Goal: Feedback & Contribution: Contribute content

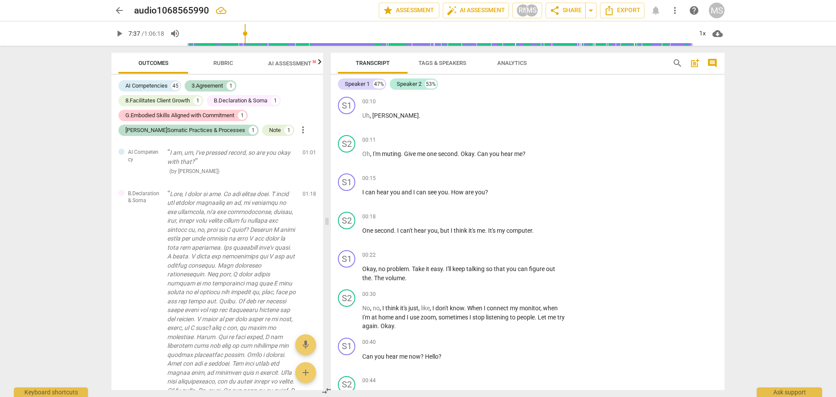
scroll to position [1589, 0]
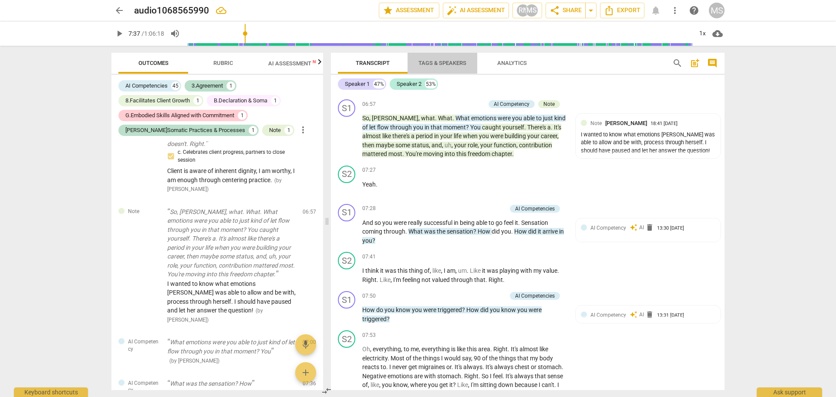
click at [438, 60] on span "Tags & Speakers" at bounding box center [443, 63] width 48 height 7
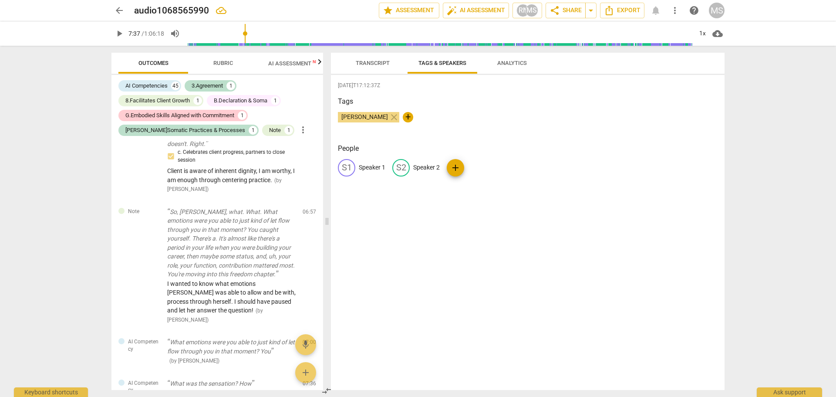
drag, startPoint x: 368, startPoint y: 167, endPoint x: 624, endPoint y: 203, distance: 259.1
click at [624, 203] on div "[DATE]T17:12:37Z Tags [PERSON_NAME] close + People S1 Speaker 1 S2 Speaker 2 add" at bounding box center [528, 232] width 394 height 315
click at [404, 230] on div "[DATE]T17:12:37Z Tags [PERSON_NAME] close + People S1 Speaker 1 S2 Speaker 2 add" at bounding box center [528, 232] width 394 height 315
click at [122, 32] on span "play_arrow" at bounding box center [119, 33] width 10 height 10
click at [372, 62] on span "Transcript" at bounding box center [373, 63] width 34 height 7
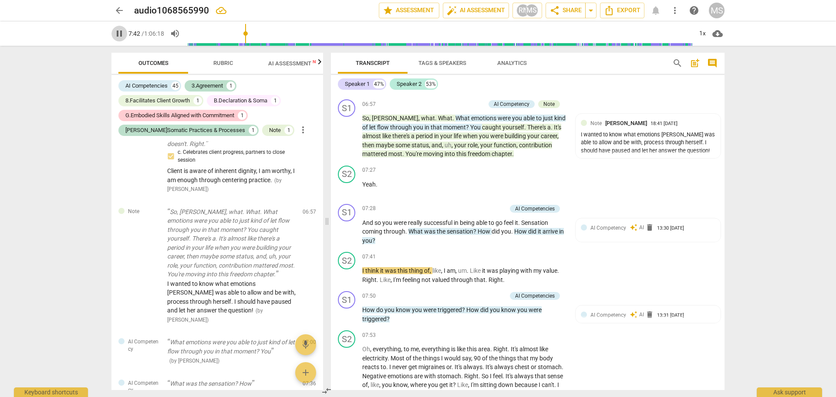
click at [116, 30] on span "pause" at bounding box center [119, 33] width 10 height 10
type input "462"
click at [361, 82] on div "Speaker 1" at bounding box center [357, 84] width 25 height 9
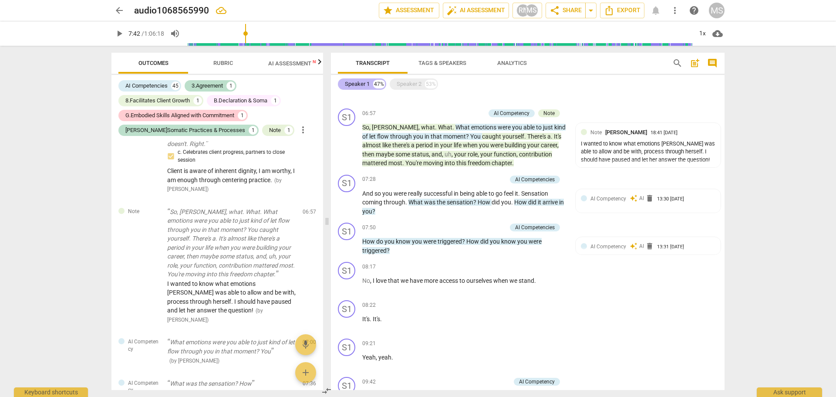
click at [361, 82] on div "Speaker 1" at bounding box center [357, 84] width 25 height 9
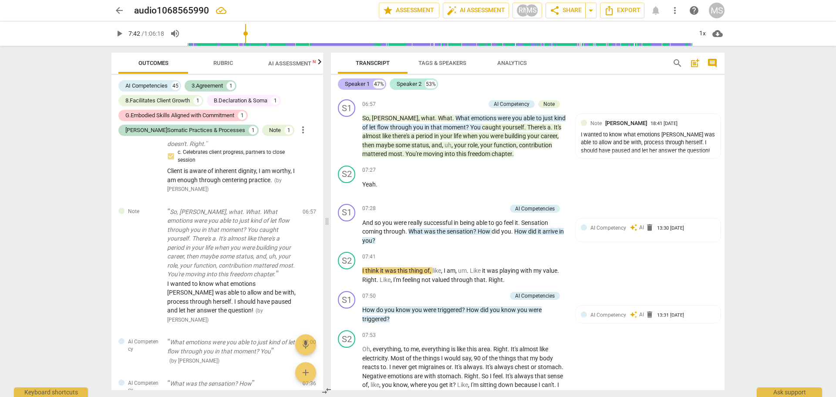
click at [361, 82] on div "Speaker 1" at bounding box center [357, 84] width 25 height 9
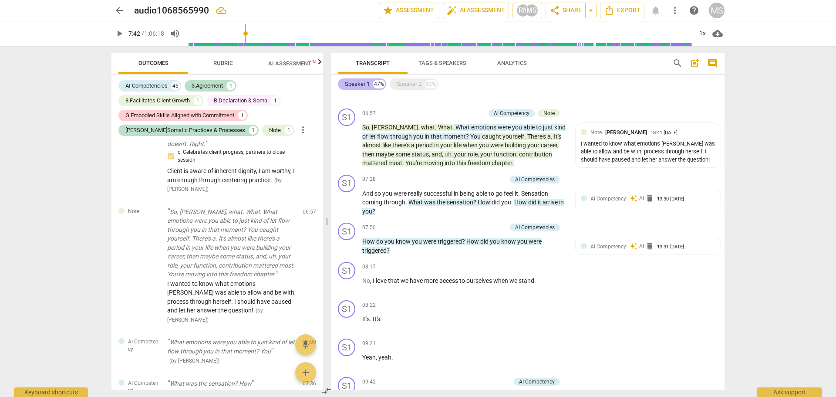
click at [361, 82] on div "Speaker 1" at bounding box center [357, 84] width 25 height 9
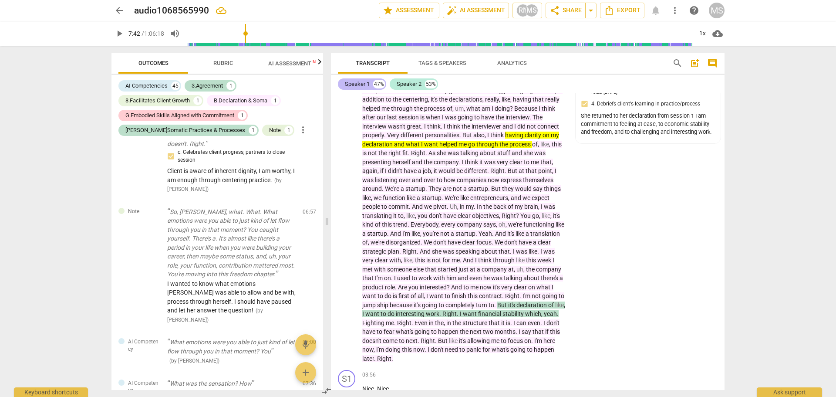
scroll to position [1589, 0]
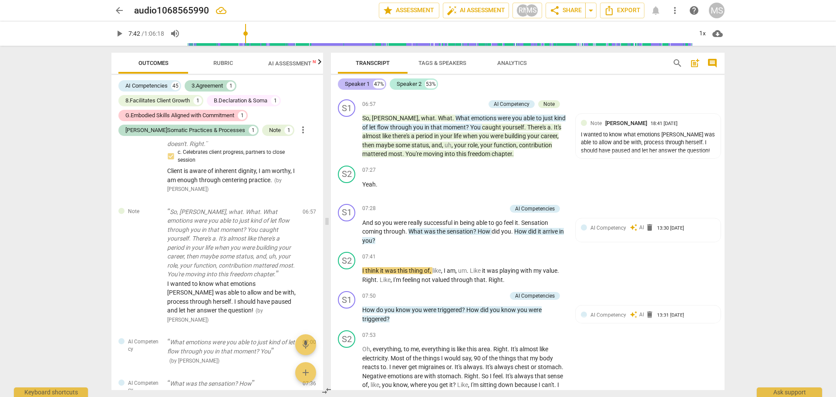
click at [356, 84] on div "Speaker 1" at bounding box center [357, 84] width 25 height 9
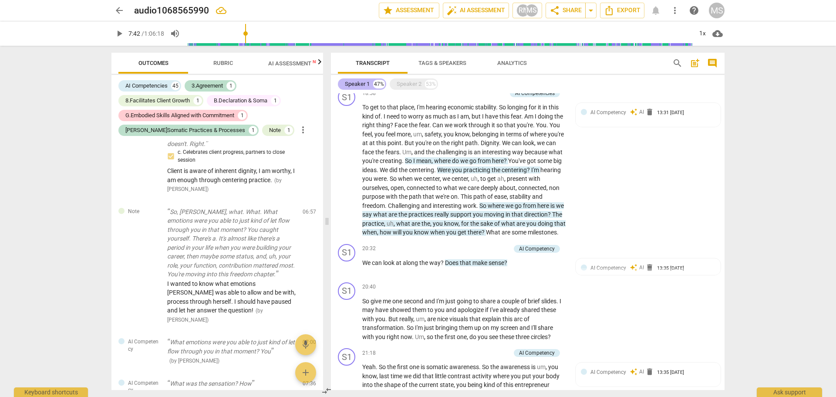
scroll to position [545, 0]
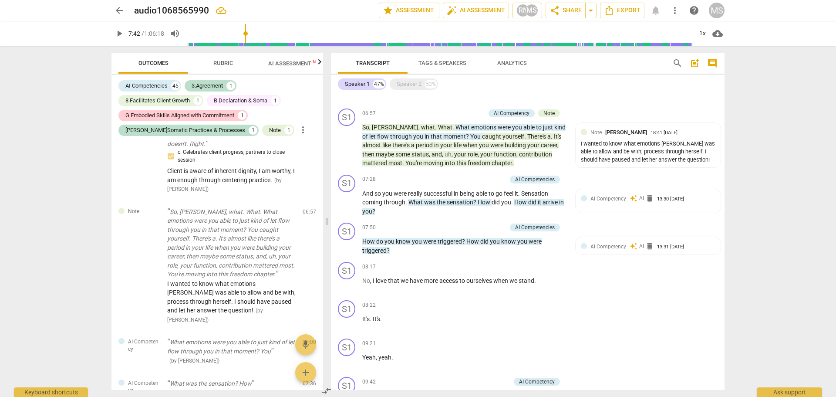
click at [436, 66] on span "Tags & Speakers" at bounding box center [443, 63] width 48 height 7
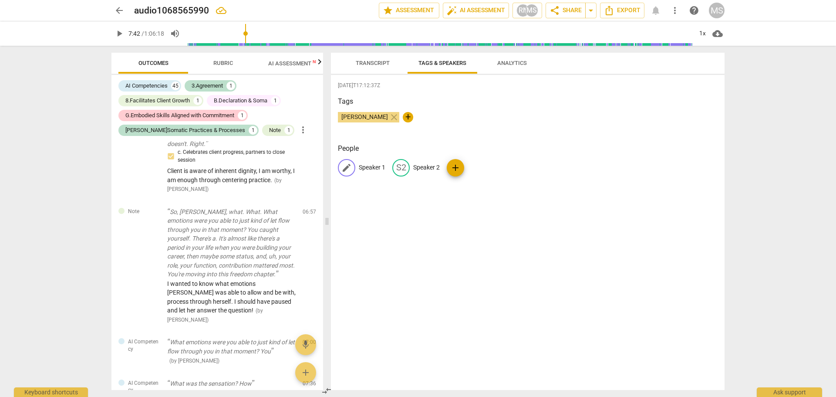
click at [344, 168] on span "edit" at bounding box center [347, 167] width 10 height 10
click at [362, 167] on input "[PERSON_NAME]" at bounding box center [394, 168] width 70 height 14
type input "[PERSON_NAME]"
click at [453, 168] on span "edit" at bounding box center [458, 167] width 10 height 10
type input "[PERSON_NAME]"
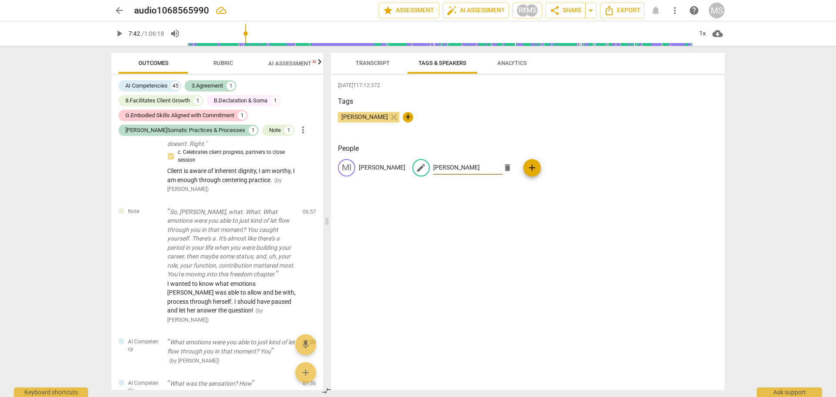
click at [550, 254] on div "[DATE]T17:12:37Z Tags [PERSON_NAME] close + People MI [PERSON_NAME] edit [PERSO…" at bounding box center [528, 232] width 394 height 315
click at [370, 62] on span "Transcript" at bounding box center [373, 63] width 34 height 7
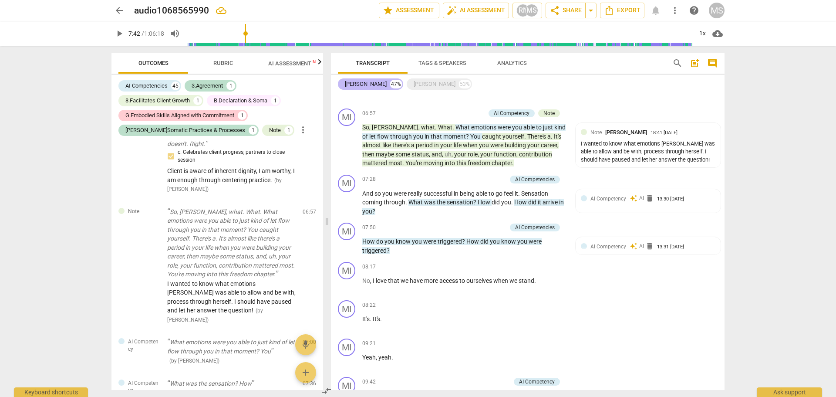
click at [352, 83] on div "[PERSON_NAME]" at bounding box center [366, 84] width 42 height 9
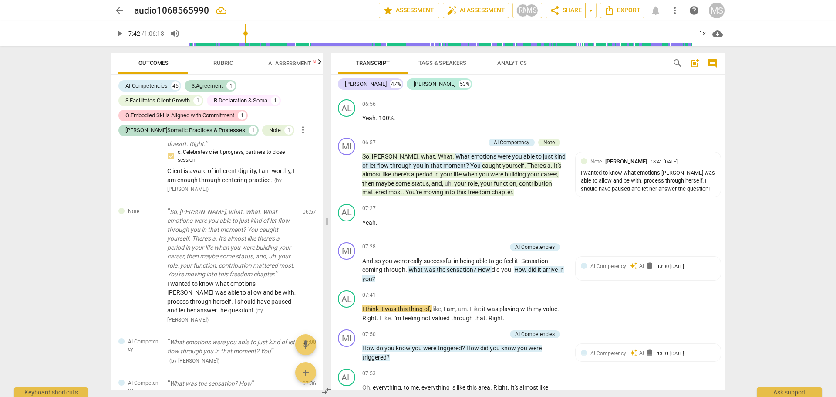
click at [117, 29] on span "play_arrow" at bounding box center [119, 33] width 10 height 10
click at [118, 30] on span "pause" at bounding box center [119, 33] width 10 height 10
type input "475"
click at [472, 338] on p "Add competency" at bounding box center [485, 335] width 41 height 8
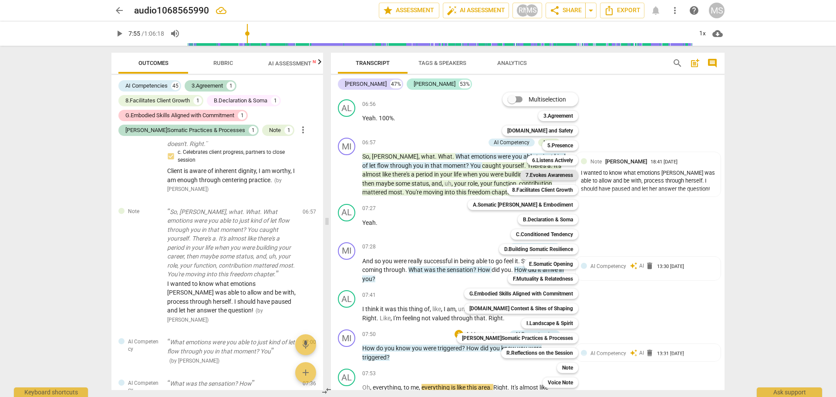
click at [541, 173] on b "7.Evokes Awareness" at bounding box center [549, 175] width 47 height 10
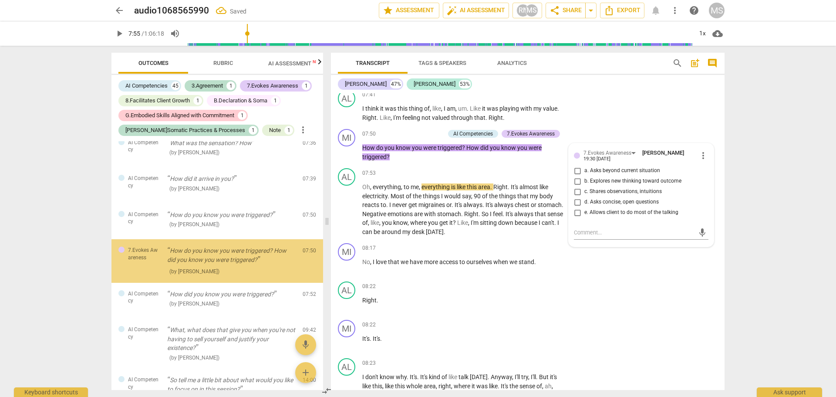
scroll to position [1262, 0]
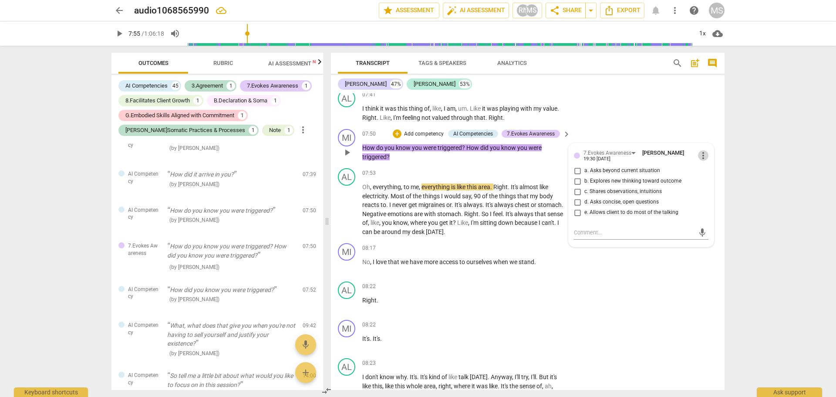
click at [701, 161] on span "more_vert" at bounding box center [703, 155] width 10 height 10
click at [709, 180] on li "Delete" at bounding box center [710, 181] width 30 height 17
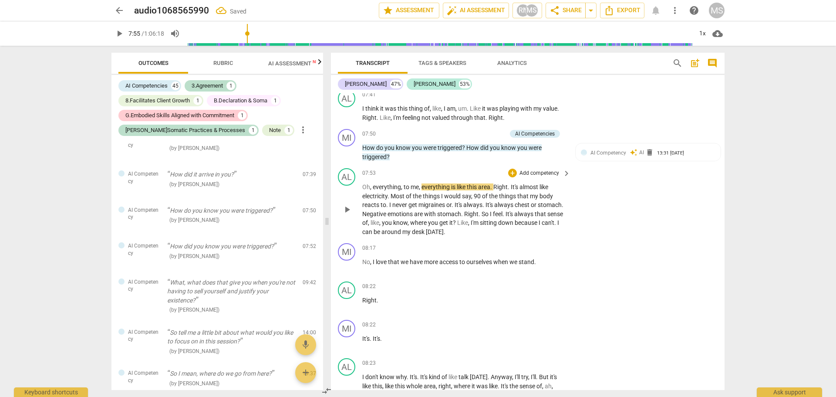
click at [525, 177] on p "Add competency" at bounding box center [539, 173] width 41 height 8
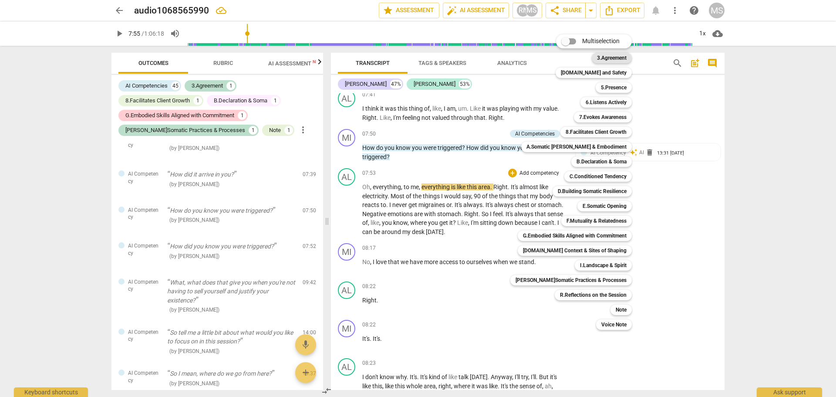
click at [607, 58] on b "3.Agreement" at bounding box center [612, 58] width 30 height 10
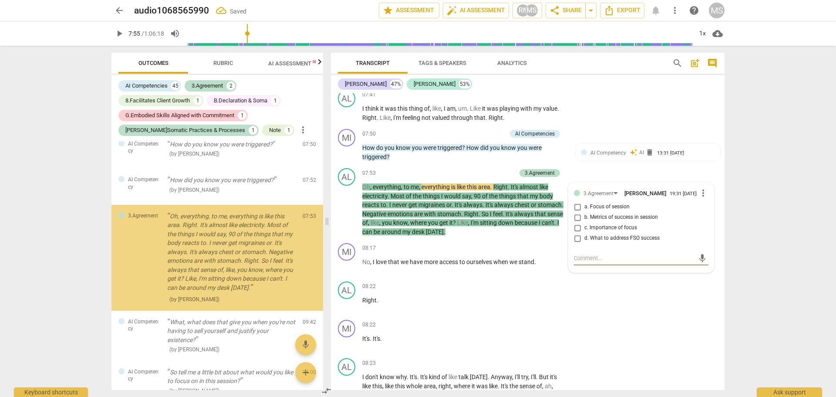
scroll to position [1329, 0]
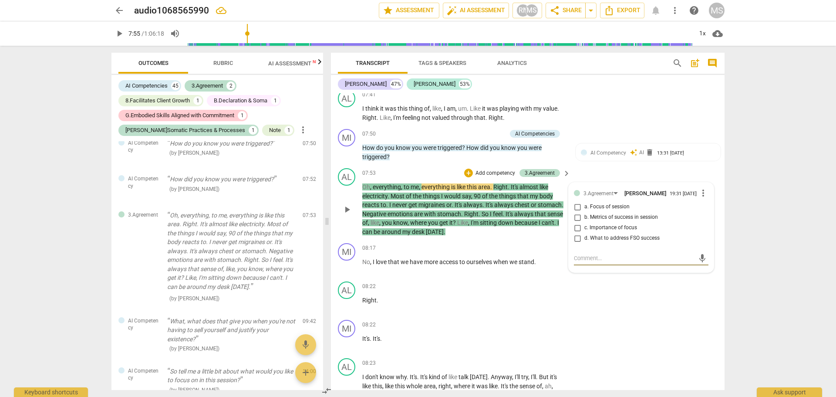
click at [701, 198] on span "more_vert" at bounding box center [703, 193] width 10 height 10
click at [707, 220] on li "Delete" at bounding box center [710, 220] width 30 height 17
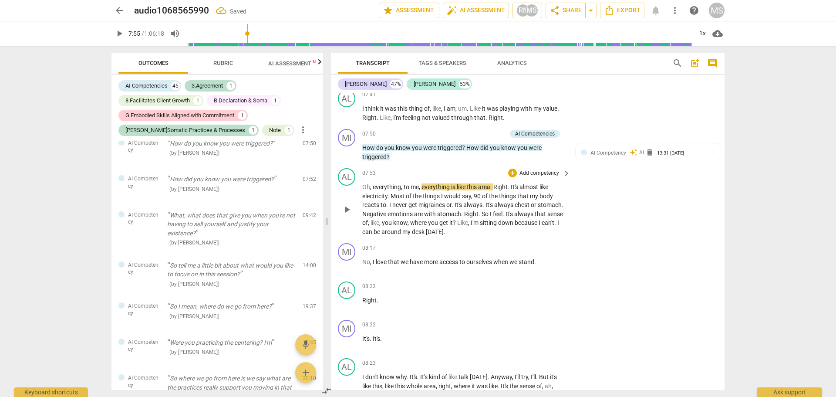
click at [524, 177] on p "Add competency" at bounding box center [539, 173] width 41 height 8
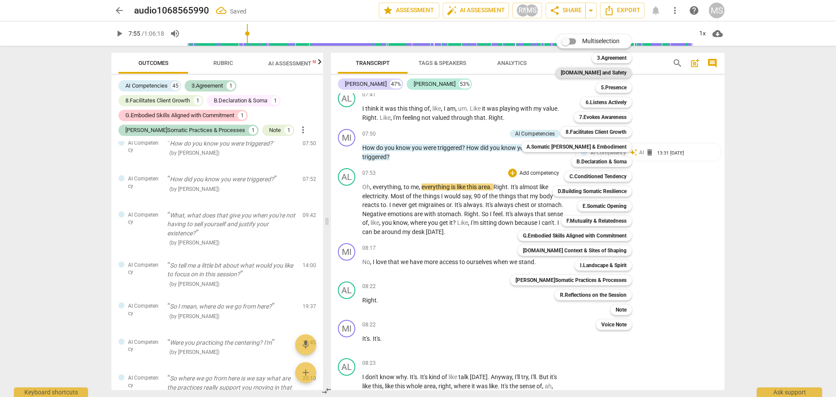
click at [593, 73] on b "[DOMAIN_NAME] and Safety" at bounding box center [594, 73] width 66 height 10
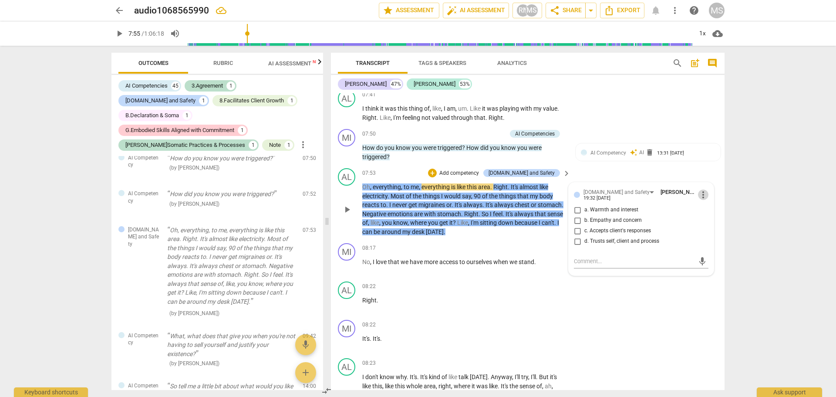
click at [700, 200] on span "more_vert" at bounding box center [703, 194] width 10 height 10
click at [715, 220] on li "Delete" at bounding box center [710, 220] width 30 height 17
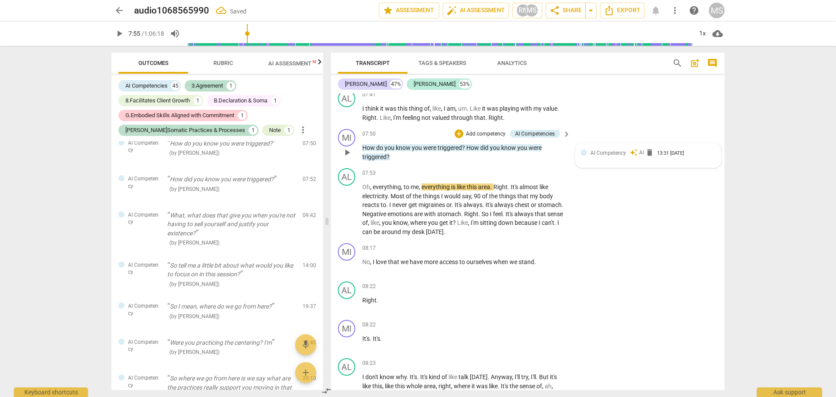
click at [594, 156] on span "AI Competency" at bounding box center [609, 153] width 36 height 6
drag, startPoint x: 590, startPoint y: 237, endPoint x: 595, endPoint y: 238, distance: 4.4
click at [590, 237] on div "AL play_arrow pause 07:53 + Add competency keyboard_arrow_right Oh , everything…" at bounding box center [528, 202] width 394 height 75
click at [530, 177] on p "Add competency" at bounding box center [539, 173] width 41 height 8
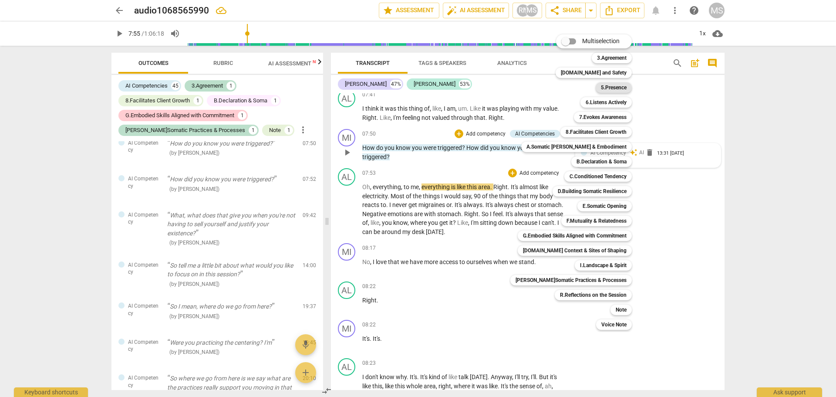
click at [609, 88] on b "5.Presence" at bounding box center [614, 87] width 26 height 10
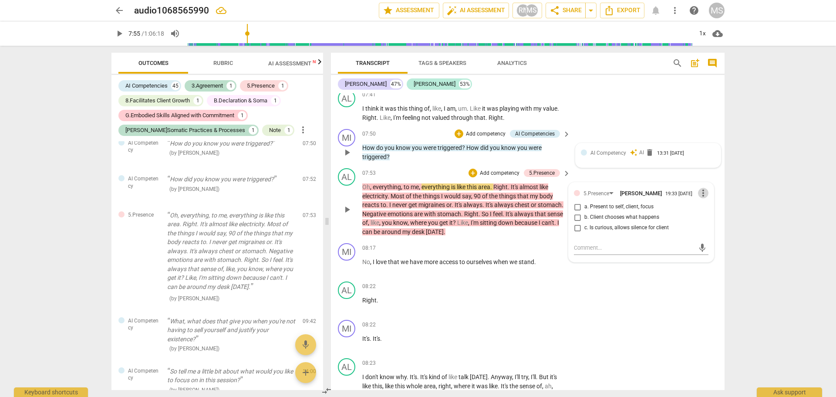
click at [701, 198] on span "more_vert" at bounding box center [703, 193] width 10 height 10
click at [709, 218] on li "Delete" at bounding box center [710, 220] width 30 height 17
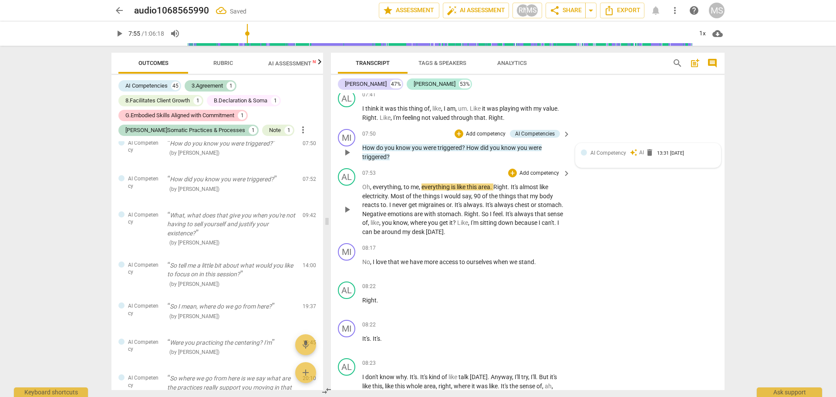
click at [540, 177] on p "Add competency" at bounding box center [539, 173] width 41 height 8
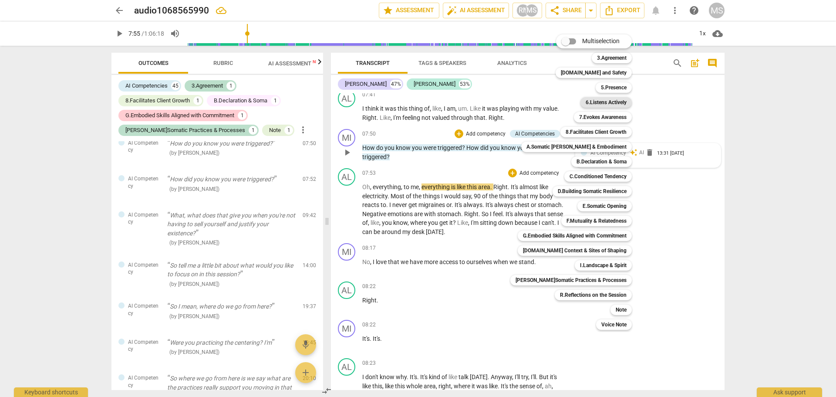
click at [602, 101] on b "6.Listens Actively" at bounding box center [606, 102] width 41 height 10
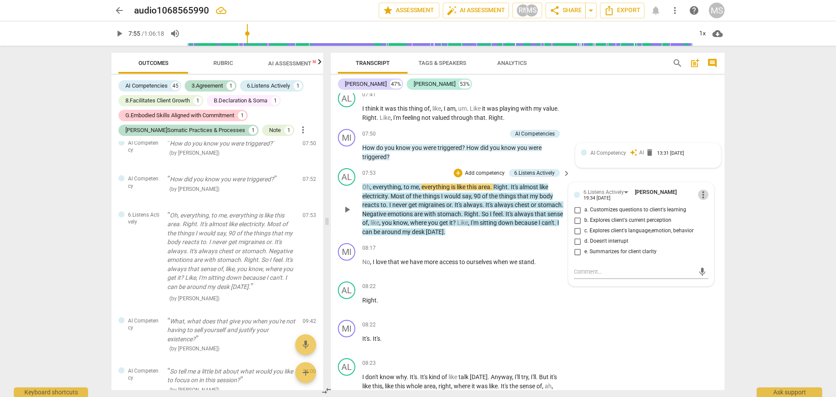
click at [700, 200] on span "more_vert" at bounding box center [703, 194] width 10 height 10
click at [709, 223] on li "Delete" at bounding box center [710, 220] width 30 height 17
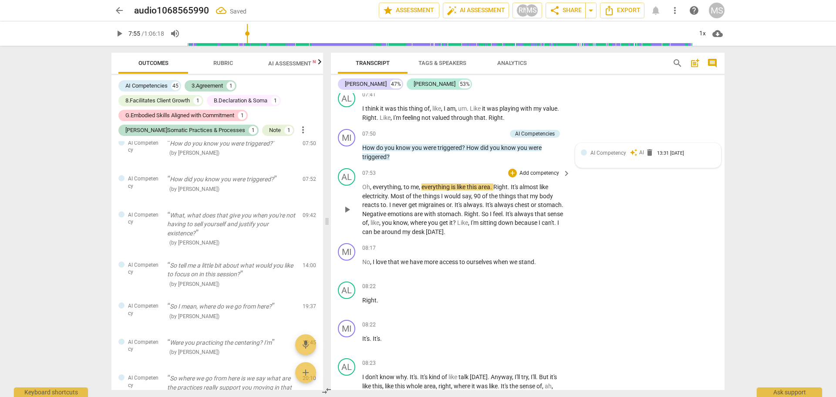
click at [521, 177] on p "Add competency" at bounding box center [539, 173] width 41 height 8
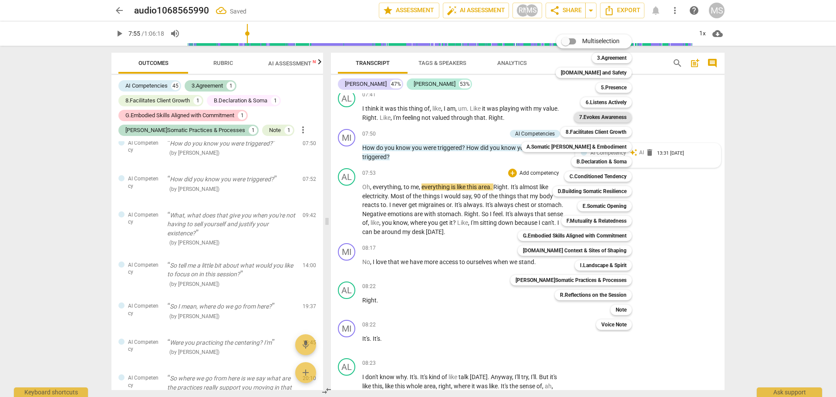
click at [603, 115] on b "7.Evokes Awareness" at bounding box center [602, 117] width 47 height 10
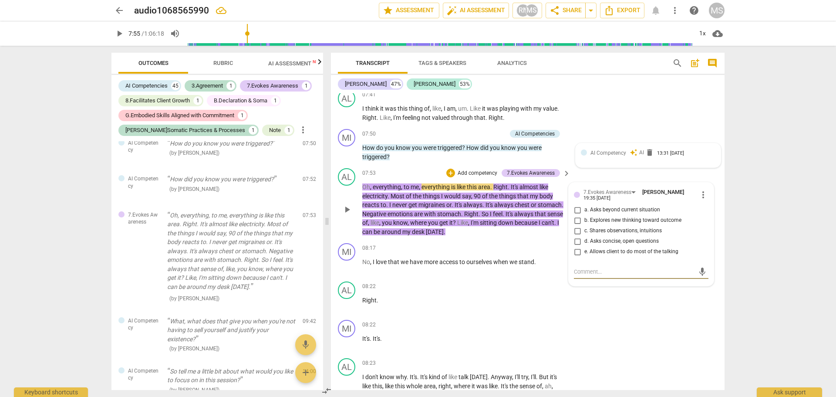
click at [701, 200] on span "more_vert" at bounding box center [703, 194] width 10 height 10
click at [712, 220] on li "Delete" at bounding box center [710, 220] width 30 height 17
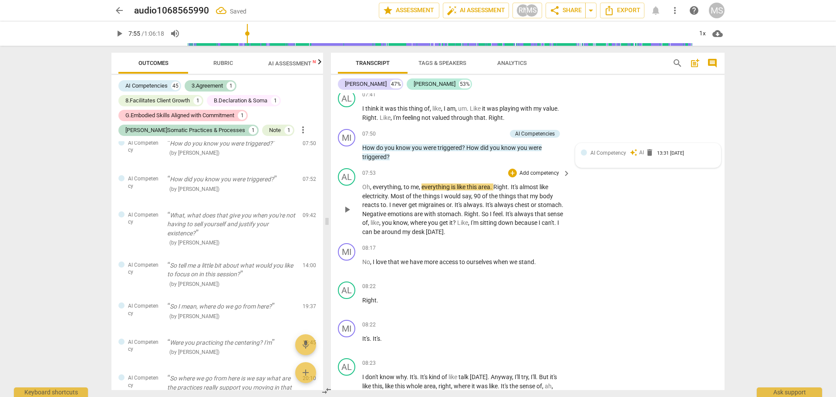
click at [539, 177] on p "Add competency" at bounding box center [539, 173] width 41 height 8
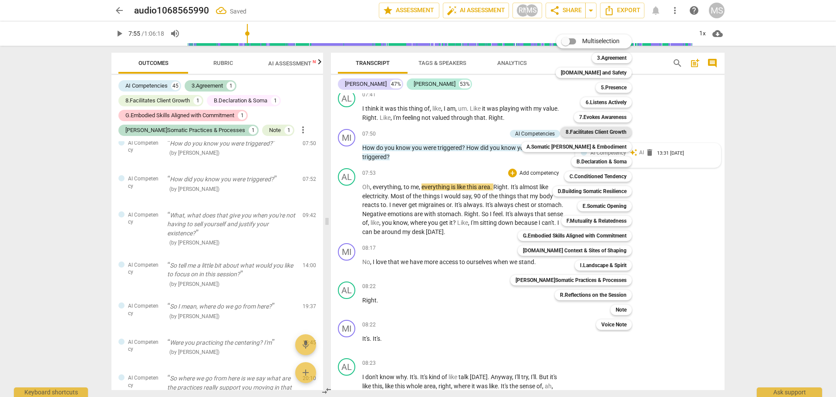
click at [593, 132] on b "8.Facilitates Client Growth" at bounding box center [596, 132] width 61 height 10
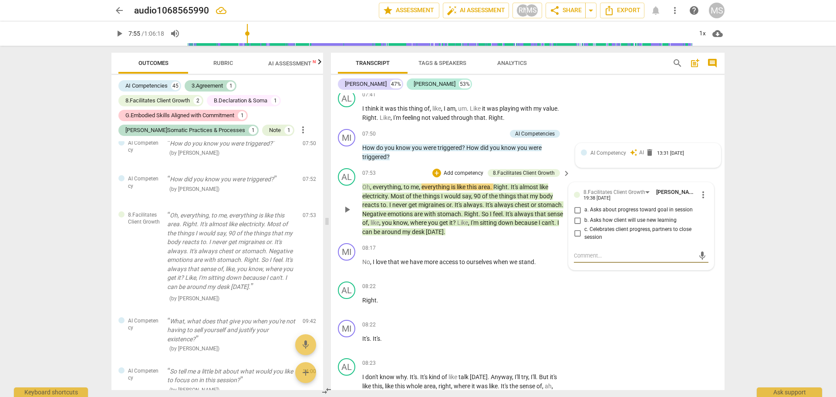
click at [700, 200] on span "more_vert" at bounding box center [703, 194] width 10 height 10
click at [708, 217] on li "Delete" at bounding box center [710, 220] width 30 height 17
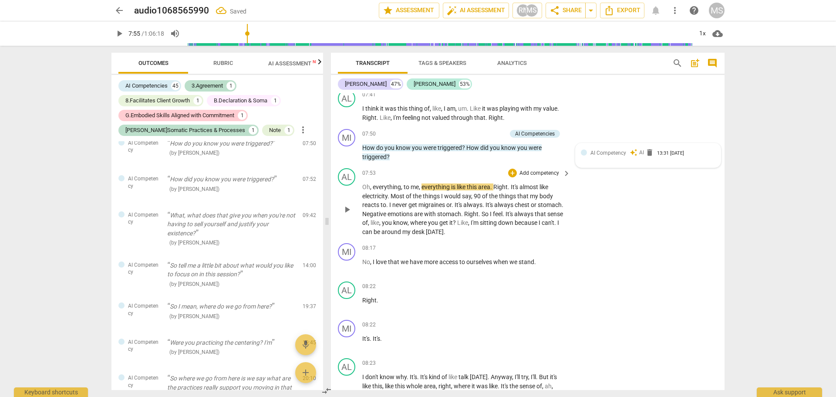
click at [530, 177] on p "Add competency" at bounding box center [539, 173] width 41 height 8
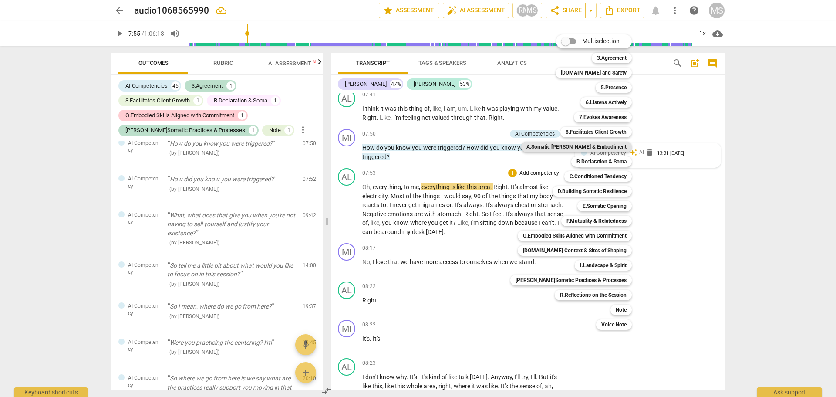
click at [584, 145] on b "A.Somatic [PERSON_NAME] & Embodiment" at bounding box center [577, 147] width 100 height 10
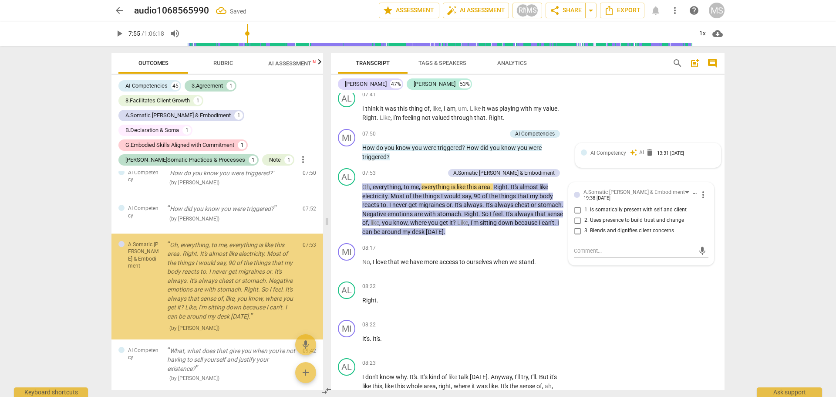
scroll to position [1337, 0]
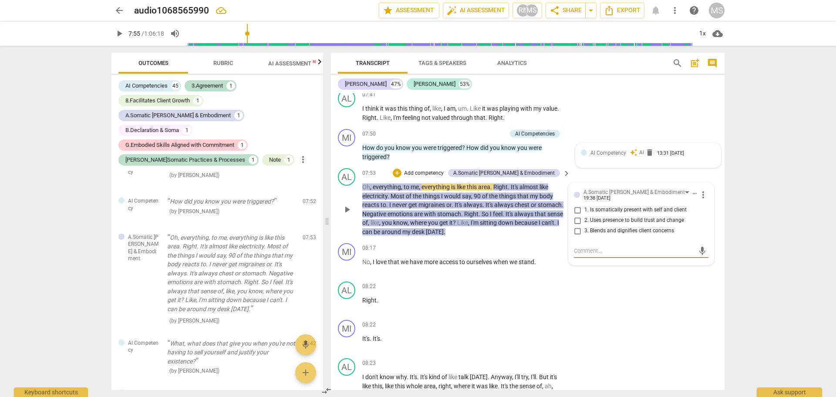
click at [702, 200] on span "more_vert" at bounding box center [703, 194] width 10 height 10
click at [714, 221] on li "Delete" at bounding box center [710, 220] width 30 height 17
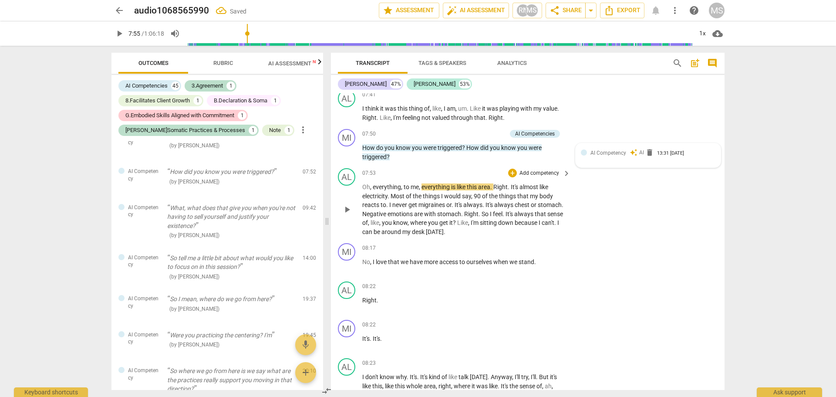
click at [532, 175] on div "AL play_arrow pause 07:53 + Add competency keyboard_arrow_right Oh , everything…" at bounding box center [528, 202] width 394 height 75
click at [529, 177] on p "Add competency" at bounding box center [539, 173] width 41 height 8
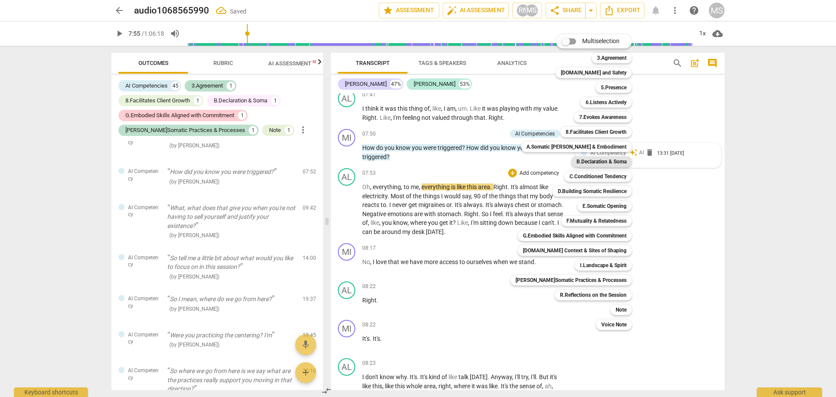
click at [599, 161] on b "B.Declaration & Soma" at bounding box center [602, 161] width 50 height 10
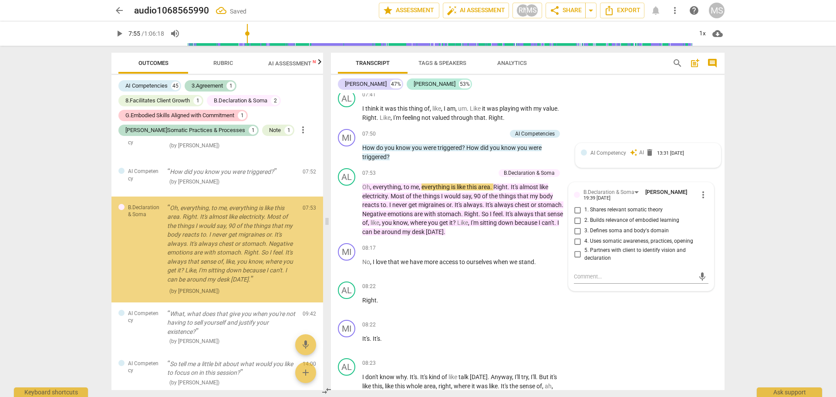
scroll to position [1329, 0]
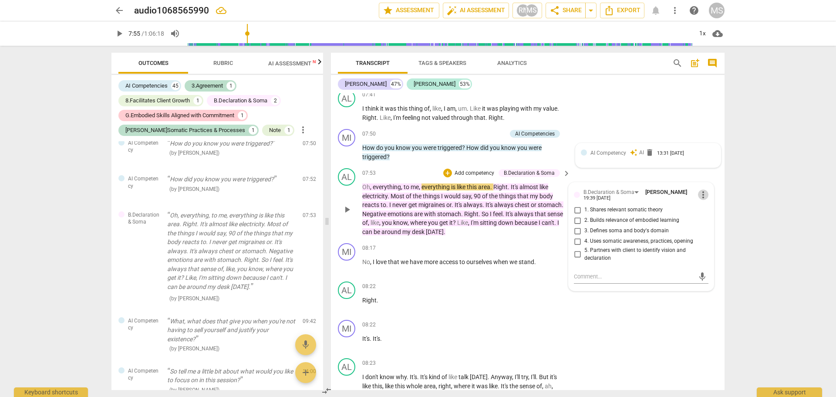
click at [700, 200] on span "more_vert" at bounding box center [703, 194] width 10 height 10
click at [706, 218] on li "Delete" at bounding box center [710, 220] width 30 height 17
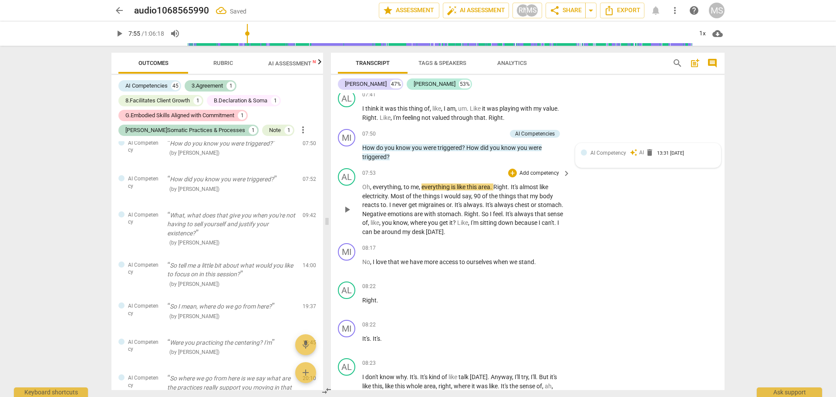
click at [516, 177] on div "+ Add competency" at bounding box center [534, 173] width 52 height 9
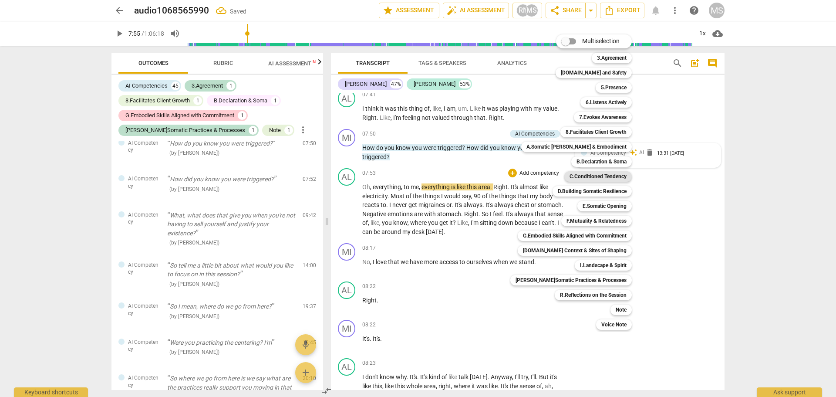
click at [585, 175] on b "C.Conditioned Tendency" at bounding box center [598, 176] width 57 height 10
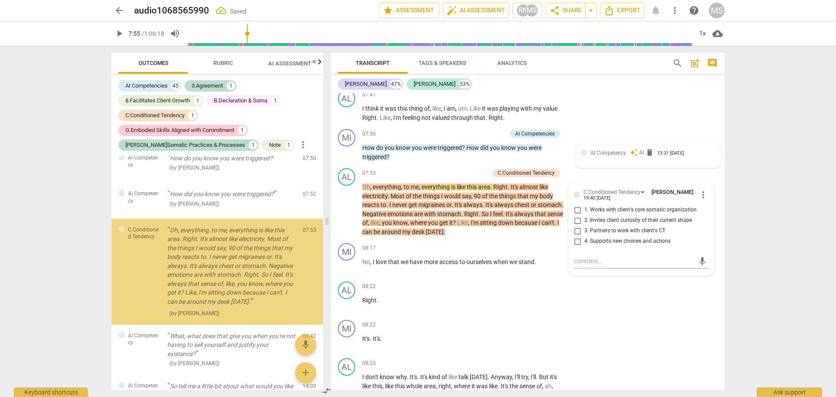
scroll to position [1337, 0]
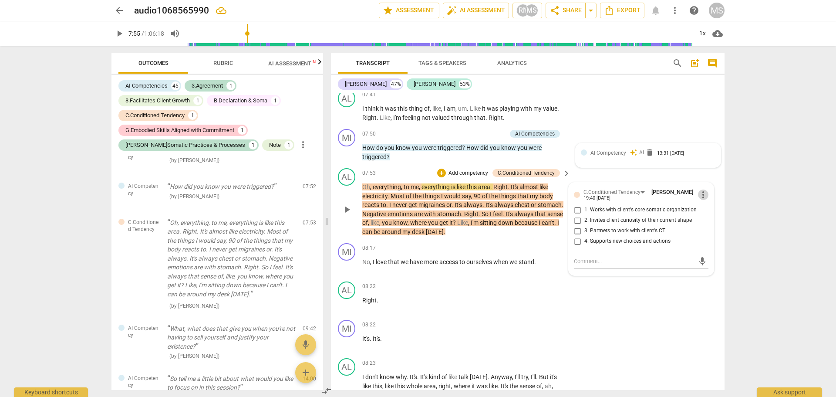
click at [698, 200] on span "more_vert" at bounding box center [703, 194] width 10 height 10
click at [711, 219] on li "Delete" at bounding box center [710, 220] width 30 height 17
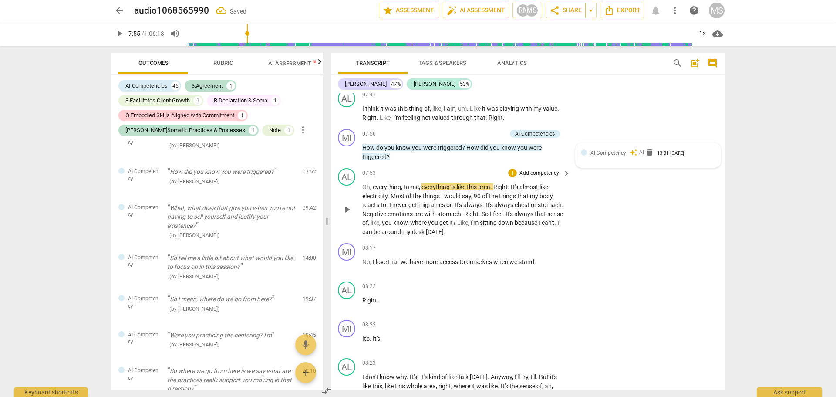
click at [526, 177] on p "Add competency" at bounding box center [539, 173] width 41 height 8
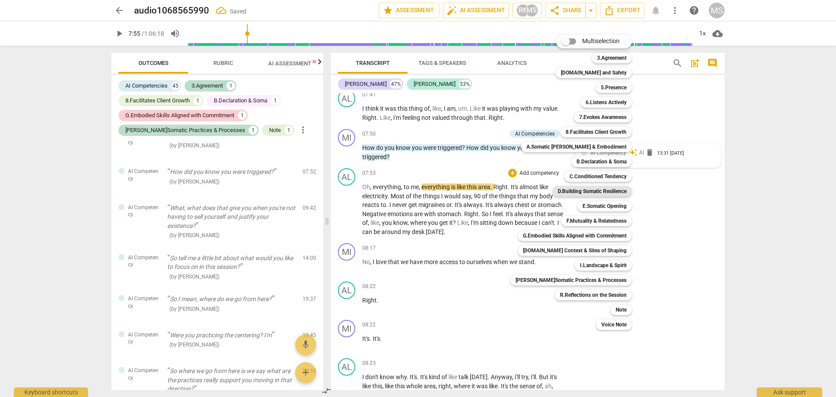
click at [594, 193] on b "D.Building Somatic Resilience" at bounding box center [592, 191] width 69 height 10
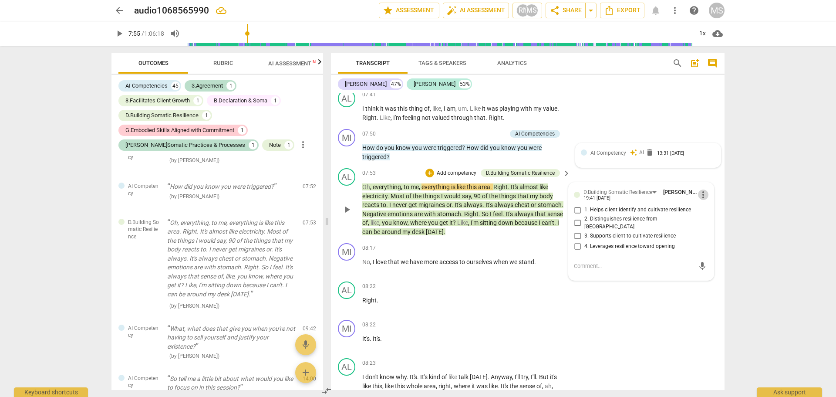
click at [702, 200] on span "more_vert" at bounding box center [703, 194] width 10 height 10
drag, startPoint x: 708, startPoint y: 217, endPoint x: 458, endPoint y: 26, distance: 315.4
click at [709, 218] on li "Delete" at bounding box center [710, 220] width 30 height 17
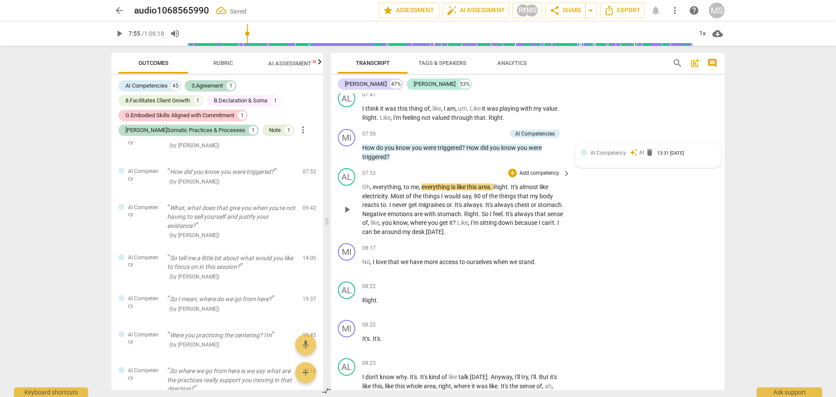
click at [536, 177] on p "Add competency" at bounding box center [539, 173] width 41 height 8
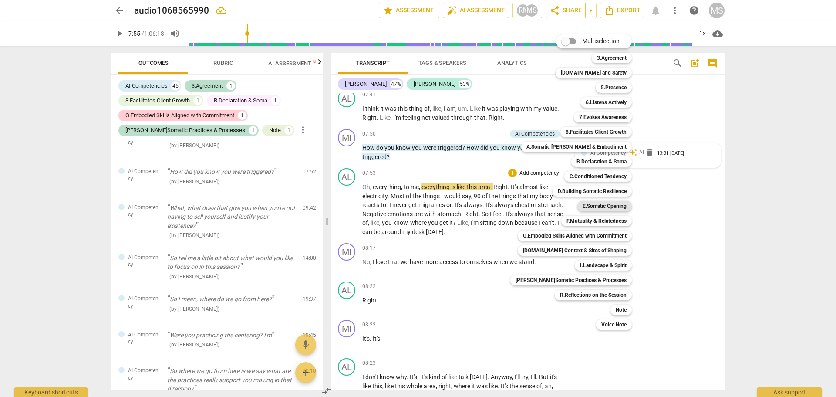
click at [595, 206] on b "E.Somatic Opening" at bounding box center [605, 206] width 44 height 10
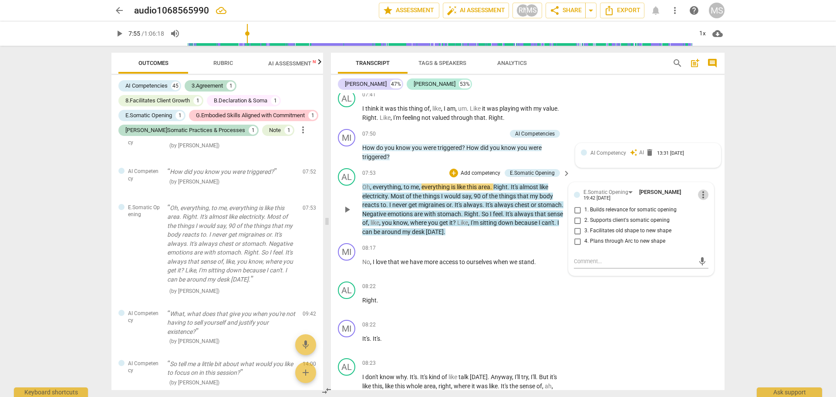
click at [703, 200] on span "more_vert" at bounding box center [703, 194] width 10 height 10
click at [713, 219] on li "Delete" at bounding box center [710, 220] width 30 height 17
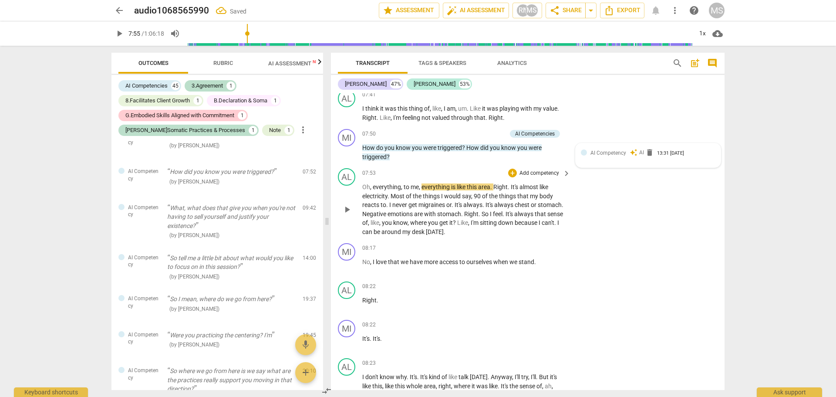
click at [545, 177] on p "Add competency" at bounding box center [539, 173] width 41 height 8
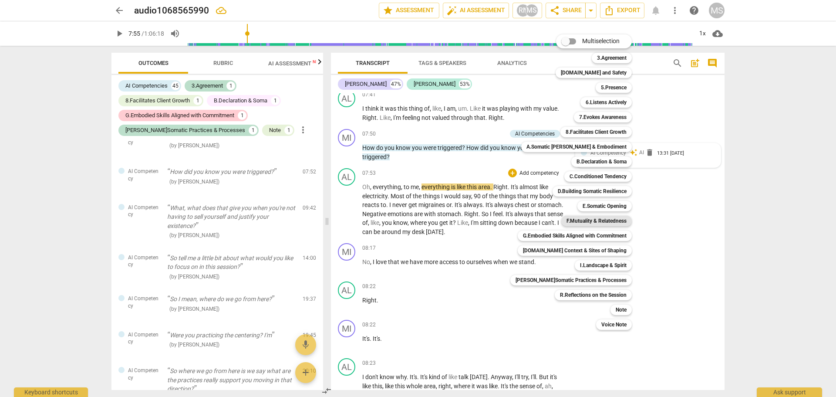
click at [593, 220] on b "F.Mutuality & Relatedness" at bounding box center [597, 221] width 60 height 10
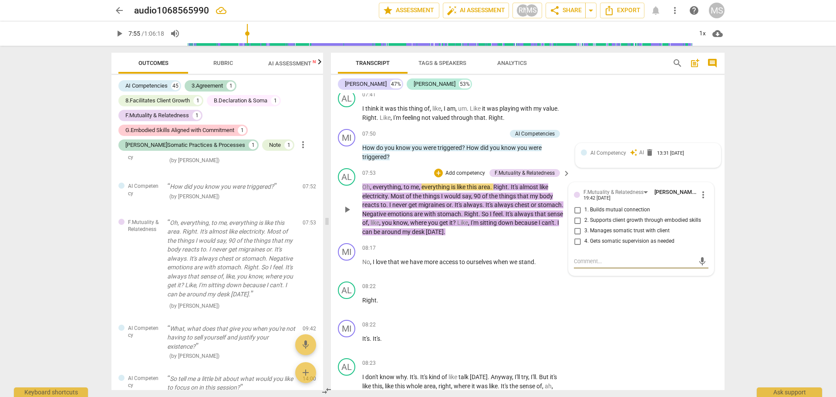
click at [700, 199] on span "more_vert" at bounding box center [703, 194] width 10 height 10
click at [712, 221] on li "Delete" at bounding box center [710, 220] width 30 height 17
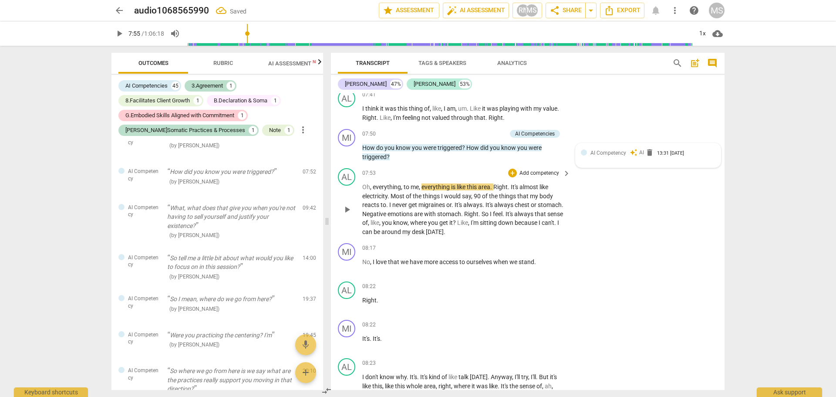
click at [538, 177] on p "Add competency" at bounding box center [539, 173] width 41 height 8
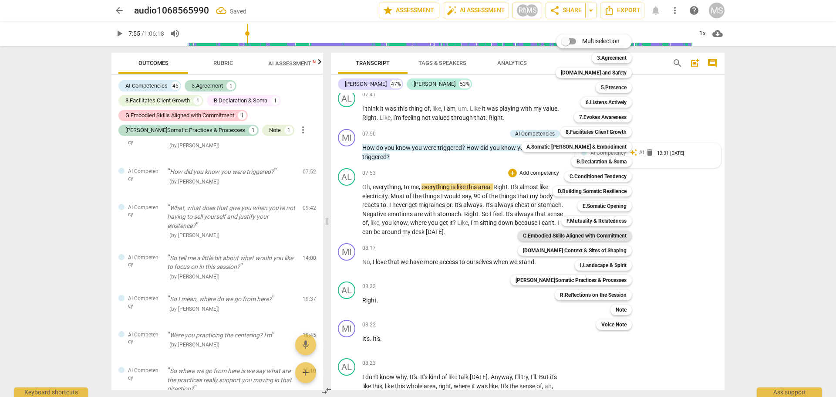
click at [565, 237] on b "G.Embodied Skills Aligned with Commitment" at bounding box center [575, 235] width 104 height 10
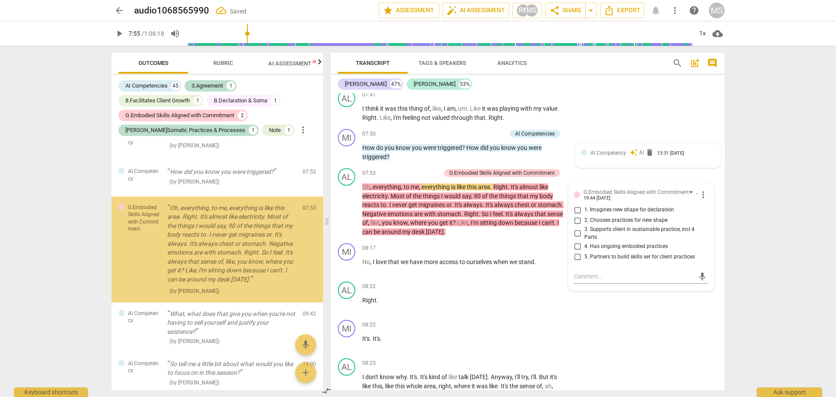
scroll to position [1329, 0]
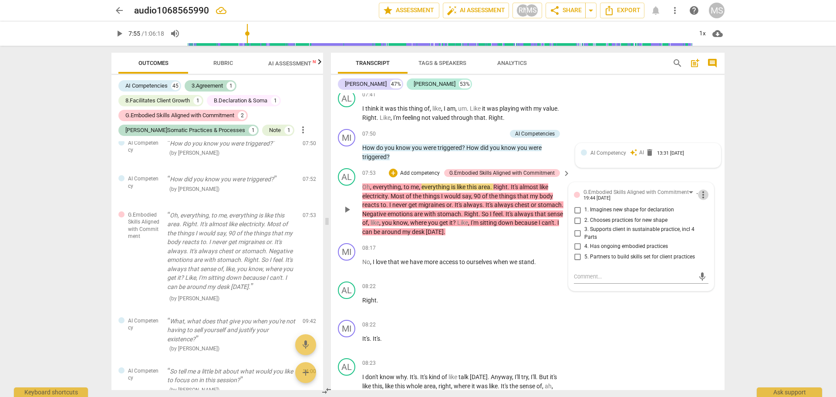
click at [703, 200] on span "more_vert" at bounding box center [703, 194] width 10 height 10
click at [717, 221] on li "Delete" at bounding box center [710, 220] width 30 height 17
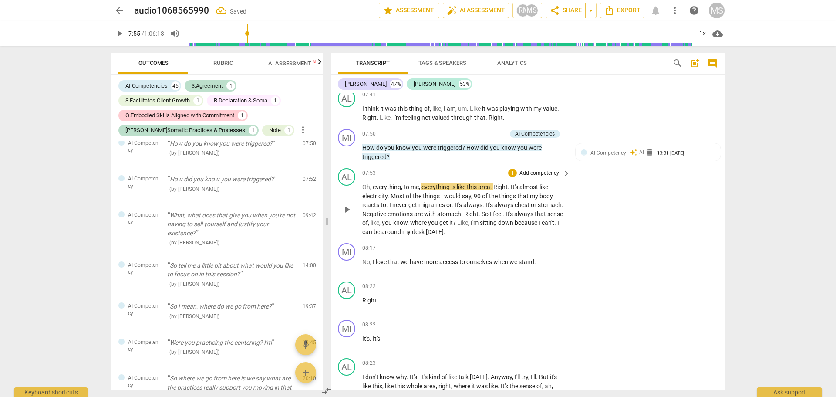
click at [537, 177] on p "Add competency" at bounding box center [539, 173] width 41 height 8
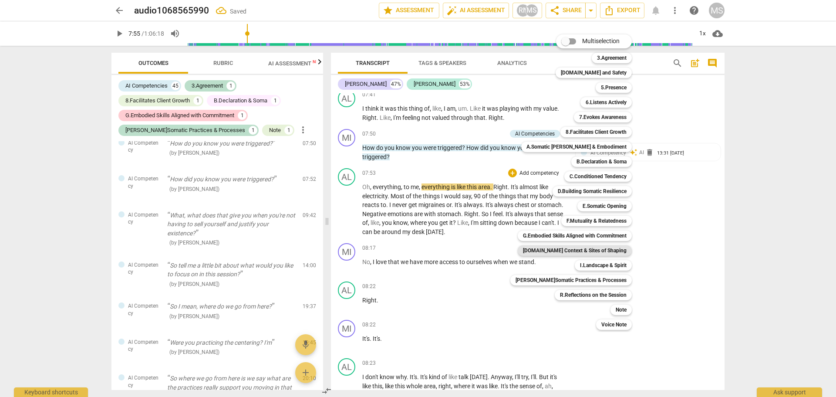
click at [562, 252] on b "[DOMAIN_NAME] Context & Sites of Shaping" at bounding box center [575, 250] width 104 height 10
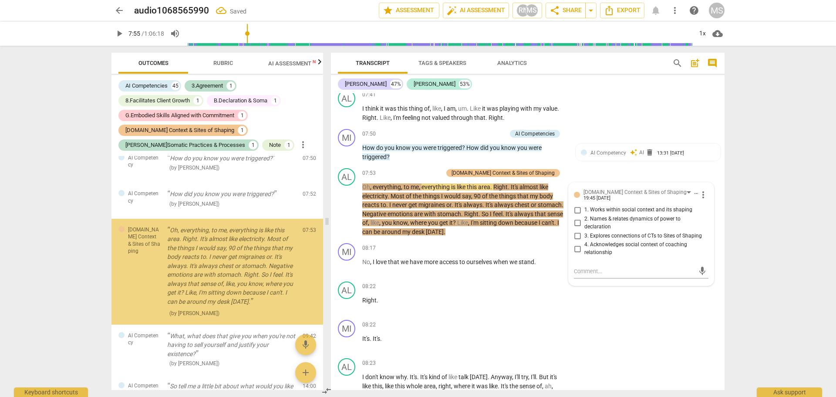
scroll to position [1337, 0]
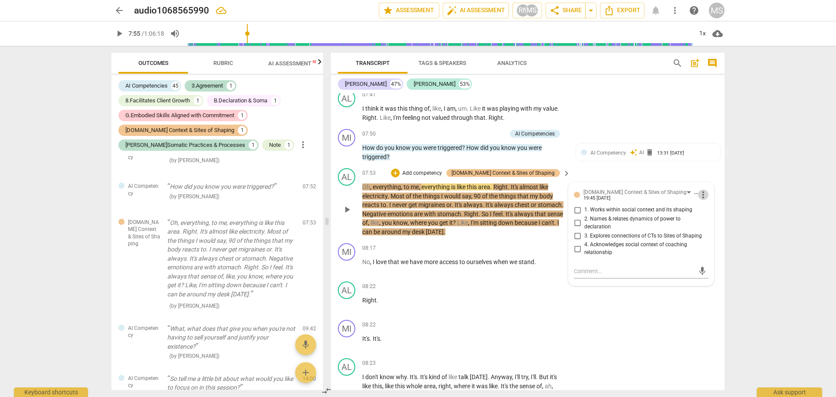
click at [700, 200] on span "more_vert" at bounding box center [703, 194] width 10 height 10
click at [713, 220] on li "Delete" at bounding box center [710, 220] width 30 height 17
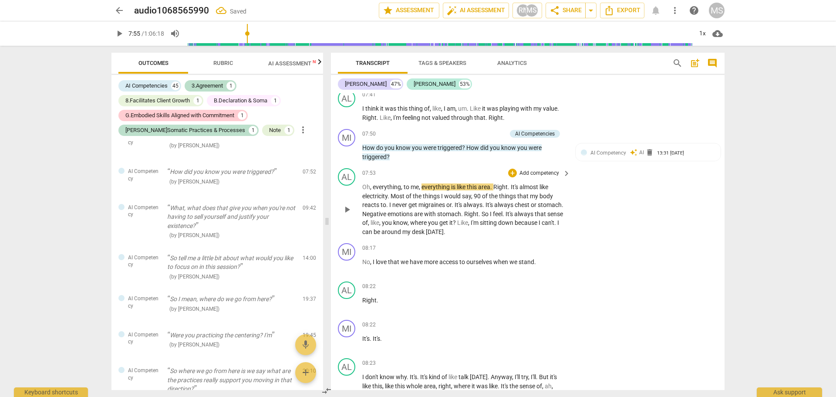
click at [535, 177] on p "Add competency" at bounding box center [539, 173] width 41 height 8
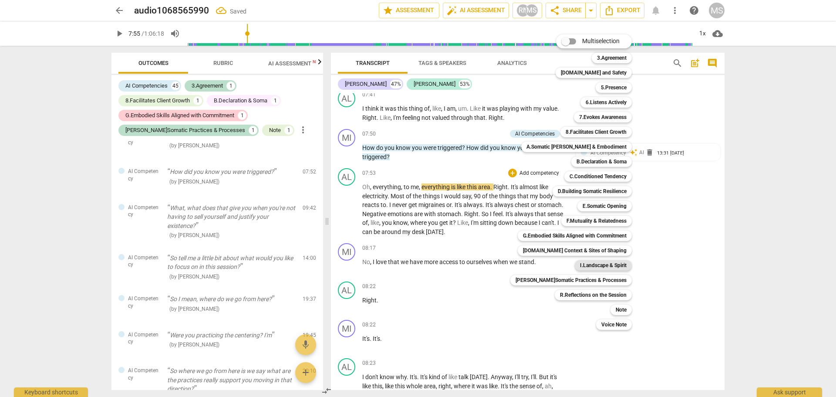
click at [597, 264] on b "I.Landscape & Spirit" at bounding box center [603, 265] width 47 height 10
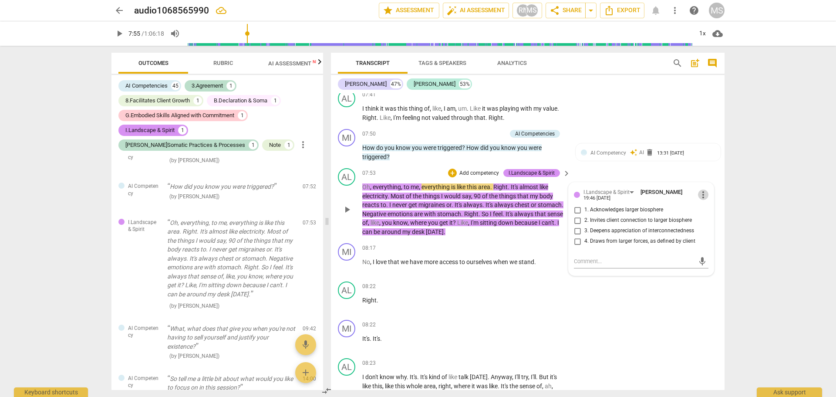
click at [699, 200] on span "more_vert" at bounding box center [703, 194] width 10 height 10
click at [707, 218] on li "Delete" at bounding box center [710, 220] width 30 height 17
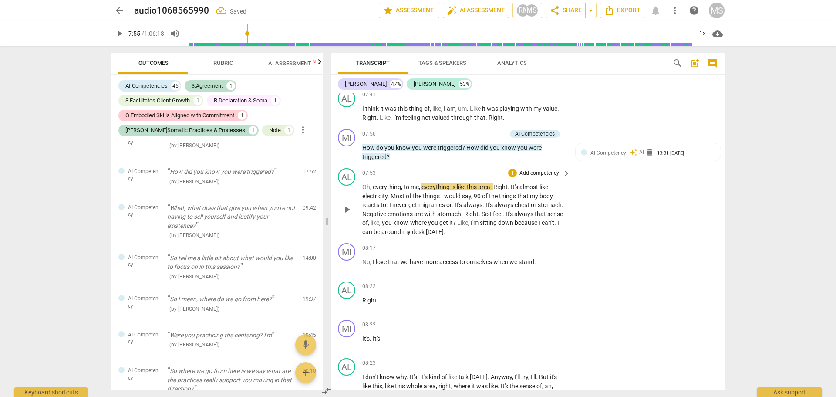
click at [550, 177] on p "Add competency" at bounding box center [539, 173] width 41 height 8
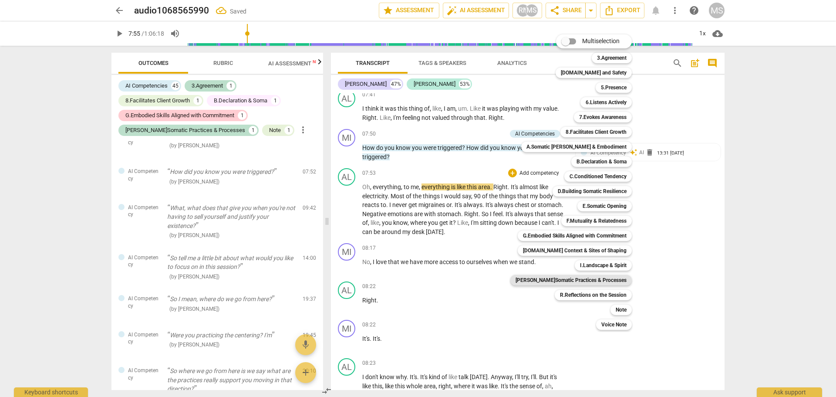
click at [572, 280] on b "[PERSON_NAME]Somatic Practices & Processes" at bounding box center [571, 280] width 111 height 10
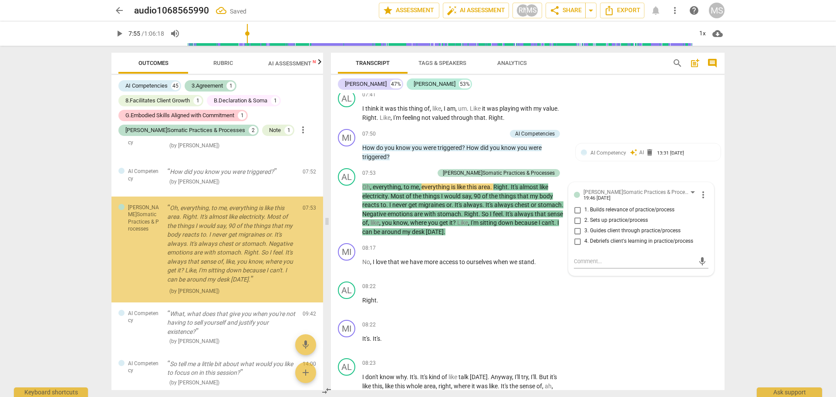
scroll to position [1329, 0]
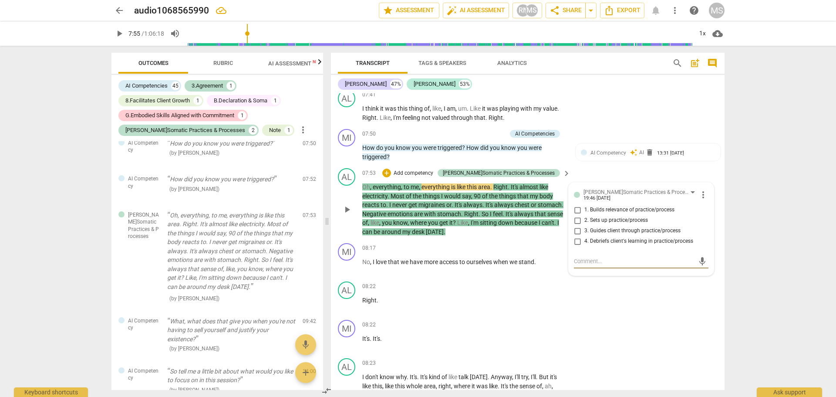
click at [700, 200] on span "more_vert" at bounding box center [703, 194] width 10 height 10
click at [710, 217] on li "Delete" at bounding box center [710, 220] width 30 height 17
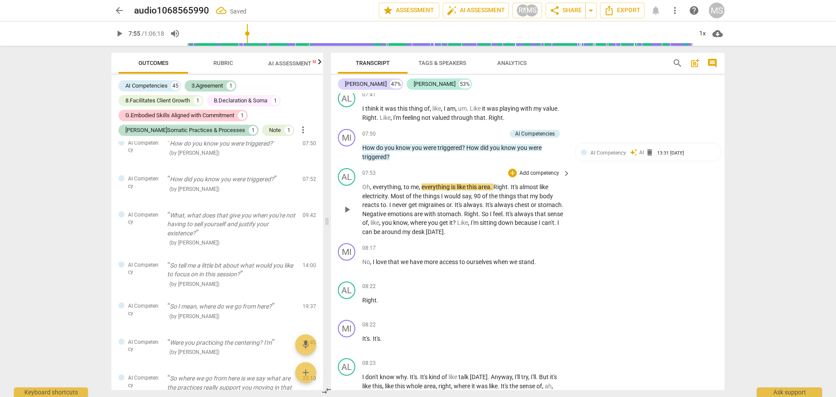
click at [526, 177] on p "Add competency" at bounding box center [539, 173] width 41 height 8
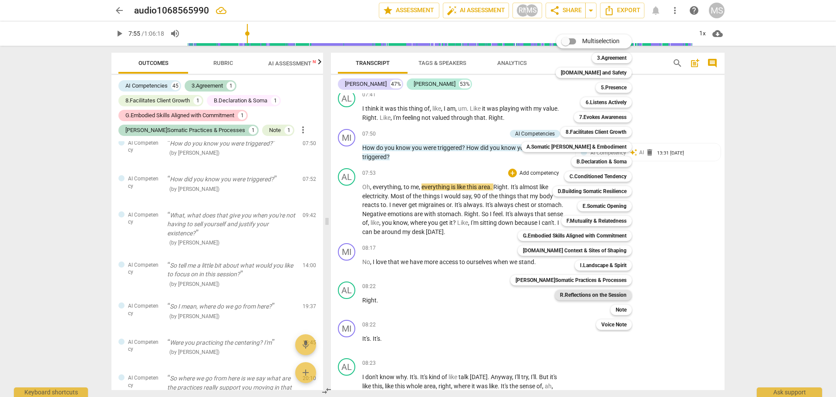
click at [596, 295] on b "R.Reflections on the Session" at bounding box center [593, 295] width 67 height 10
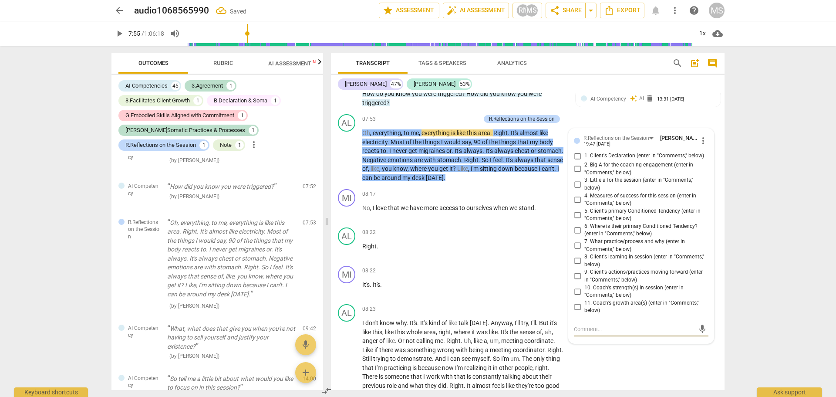
scroll to position [1824, 0]
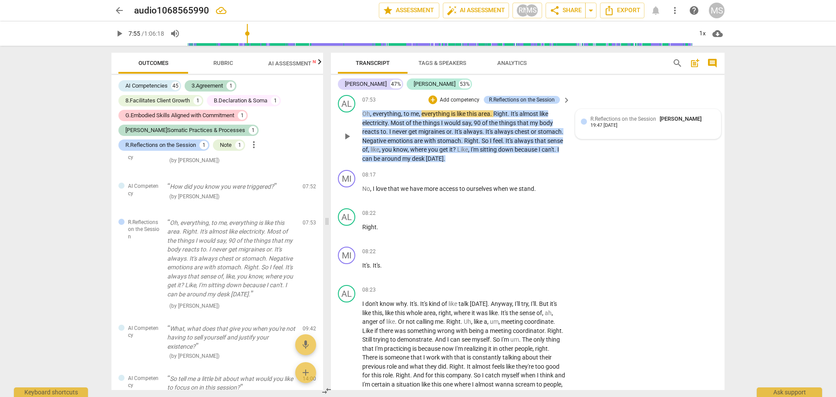
click at [677, 128] on div "R.Reflections on the Session [PERSON_NAME] 19:47 [DATE]" at bounding box center [653, 122] width 125 height 14
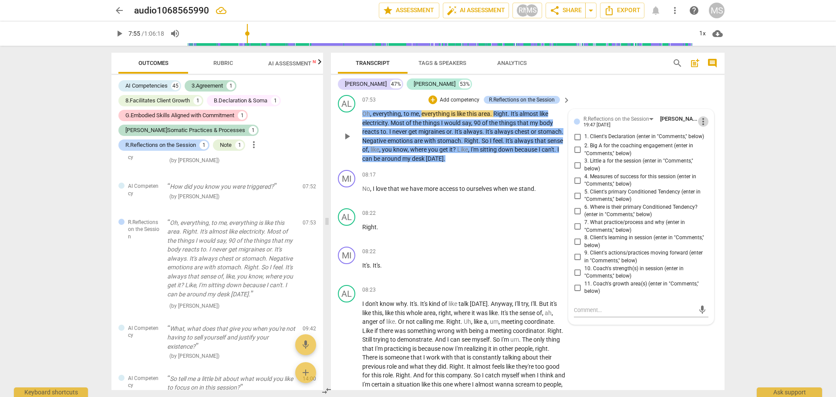
click at [701, 127] on span "more_vert" at bounding box center [703, 121] width 10 height 10
click at [712, 147] on li "Delete" at bounding box center [710, 147] width 30 height 17
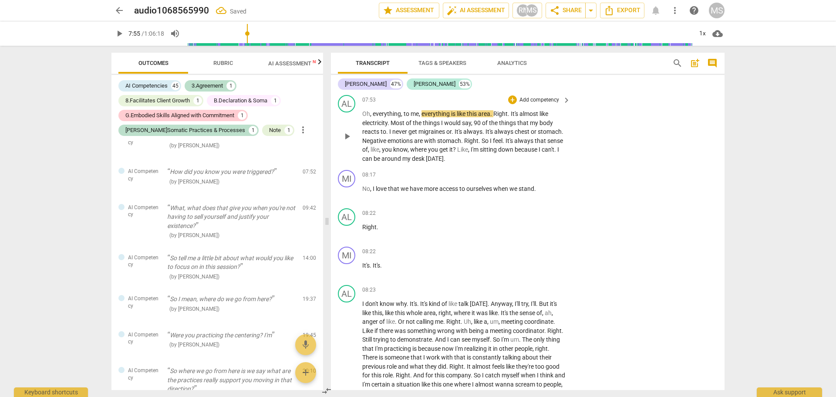
click at [530, 104] on p "Add competency" at bounding box center [539, 100] width 41 height 8
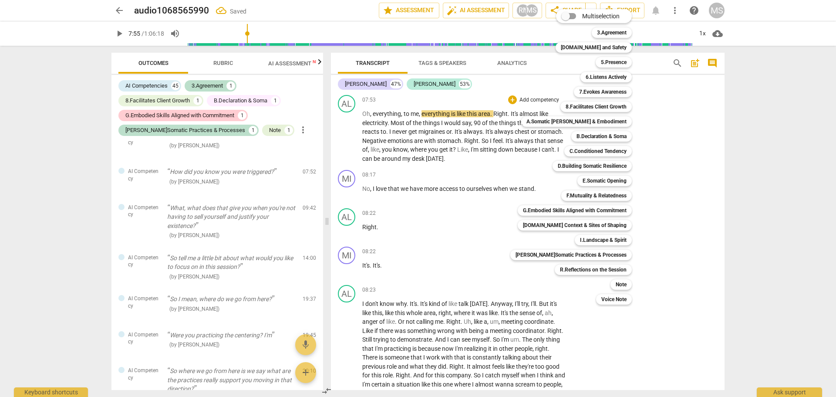
click at [742, 160] on div at bounding box center [418, 198] width 836 height 397
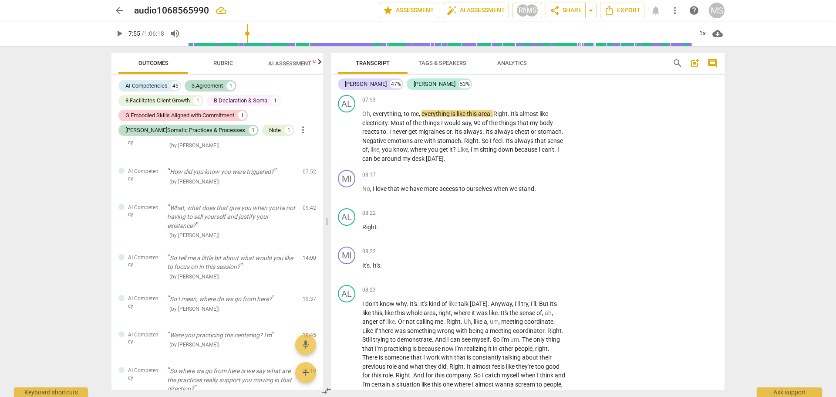
scroll to position [1746, 0]
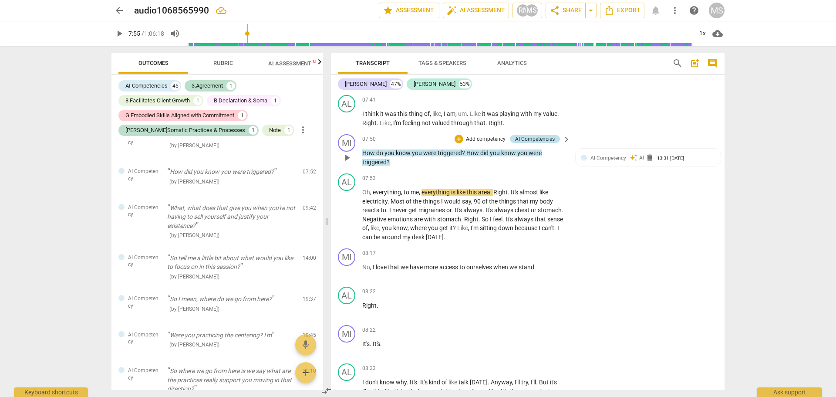
click at [538, 143] on div "AI Competencies" at bounding box center [535, 139] width 40 height 8
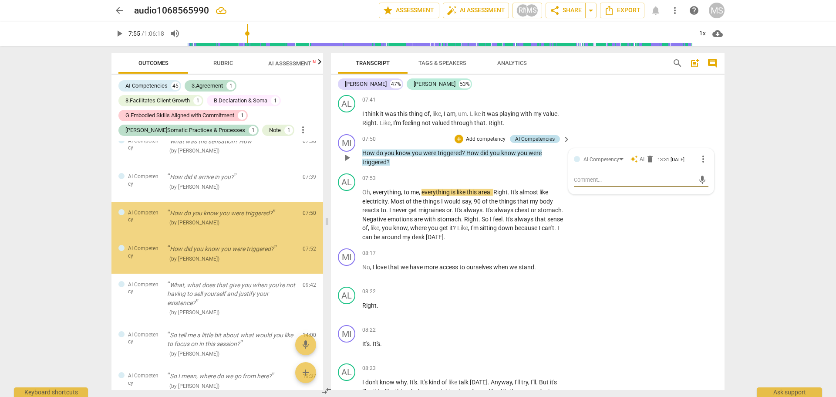
scroll to position [1258, 0]
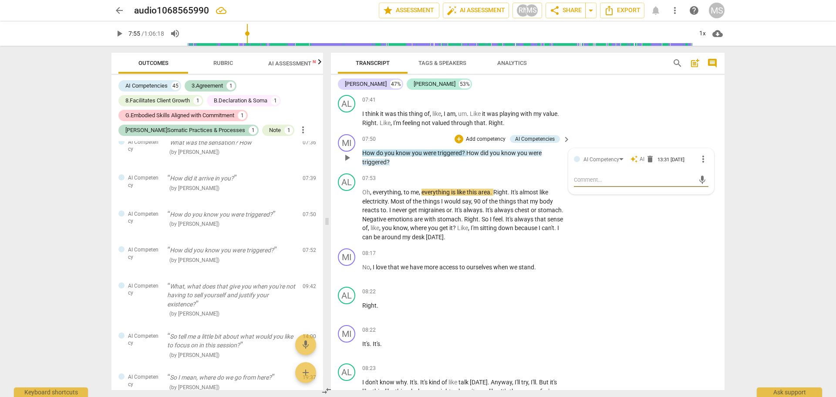
click at [474, 143] on p "Add competency" at bounding box center [485, 139] width 41 height 8
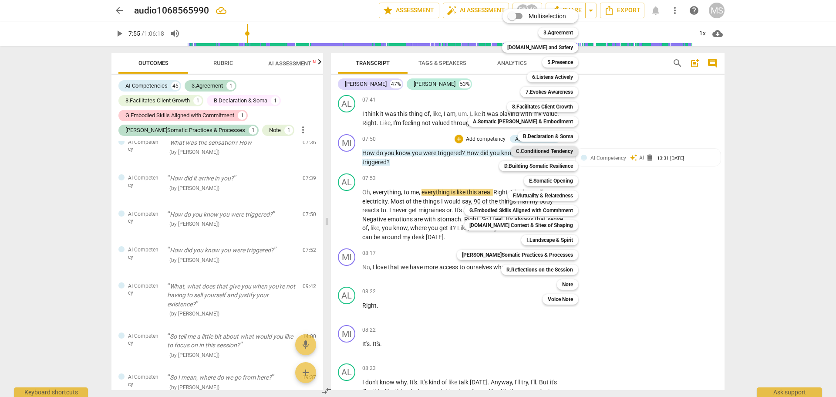
click at [538, 150] on b "C.Conditioned Tendency" at bounding box center [544, 151] width 57 height 10
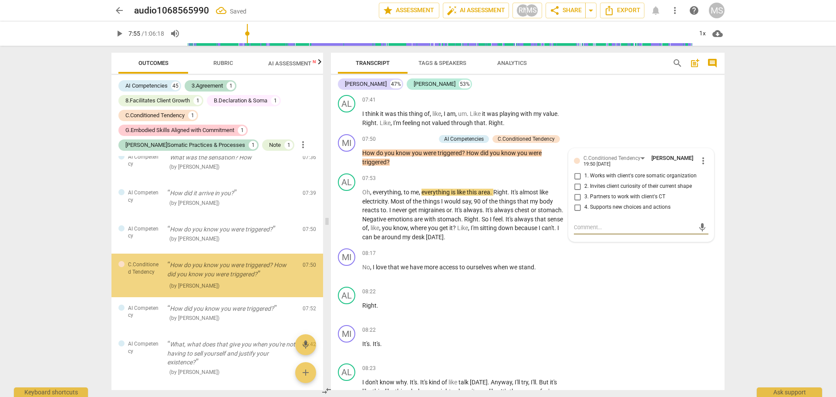
scroll to position [1269, 0]
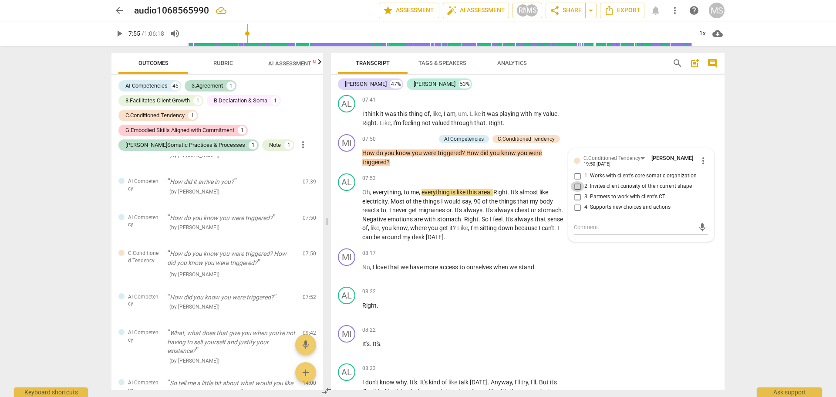
click at [576, 192] on input "2. Invites client curiosity of their current shape" at bounding box center [578, 186] width 14 height 10
checkbox input "true"
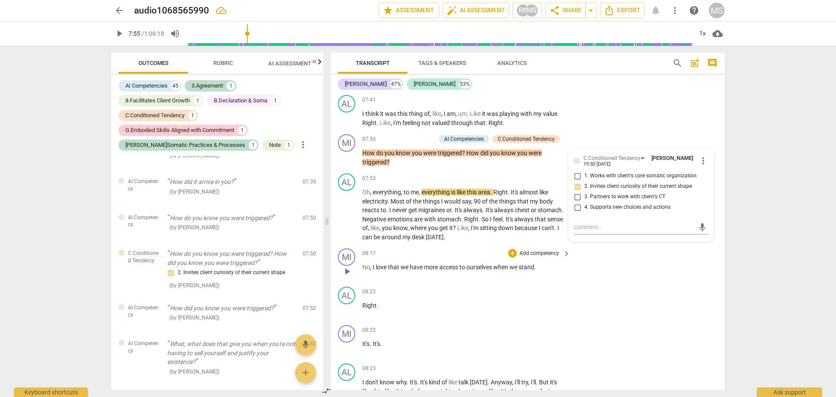
click at [698, 283] on div "MI play_arrow pause 08:17 + Add competency keyboard_arrow_right No , I love tha…" at bounding box center [528, 264] width 394 height 38
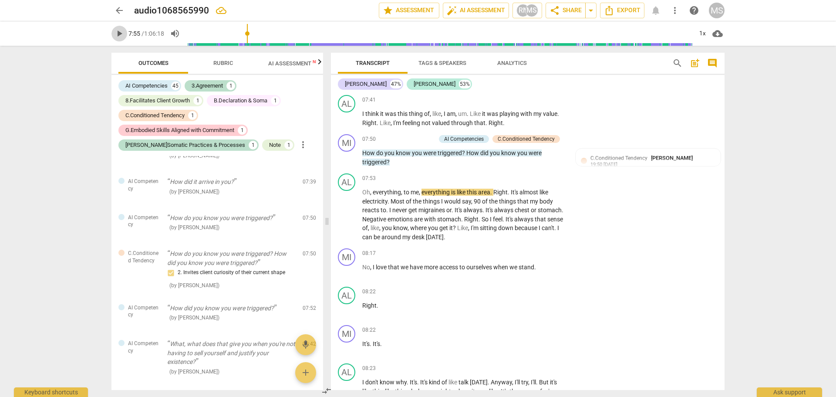
click at [114, 33] on span "play_arrow" at bounding box center [119, 33] width 10 height 10
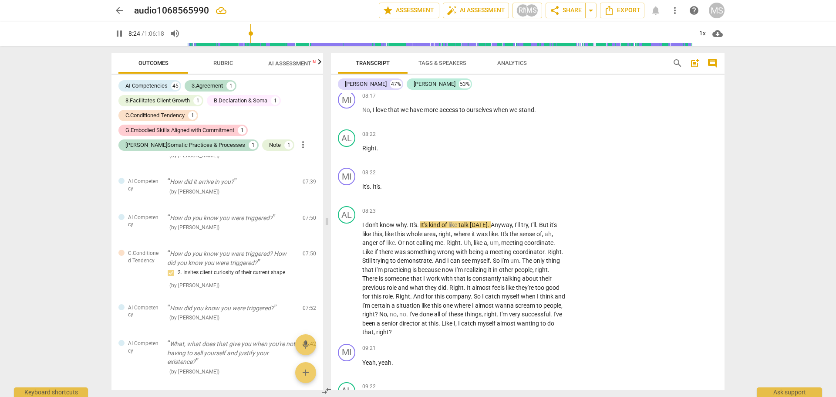
scroll to position [1942, 0]
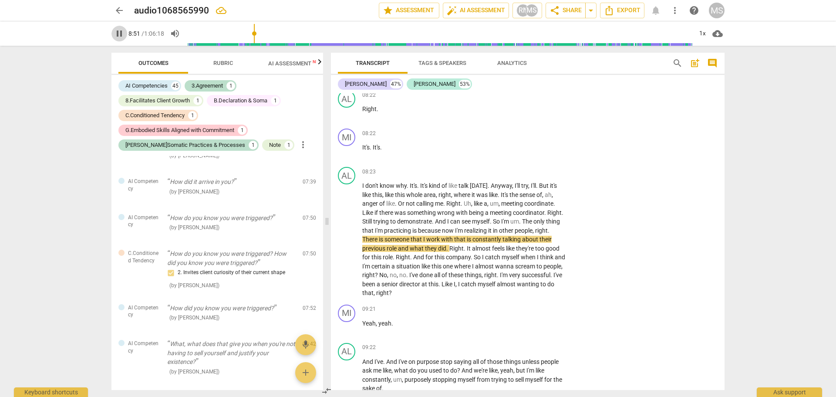
click at [120, 33] on span "pause" at bounding box center [119, 33] width 10 height 10
click at [118, 31] on span "play_arrow" at bounding box center [119, 33] width 10 height 10
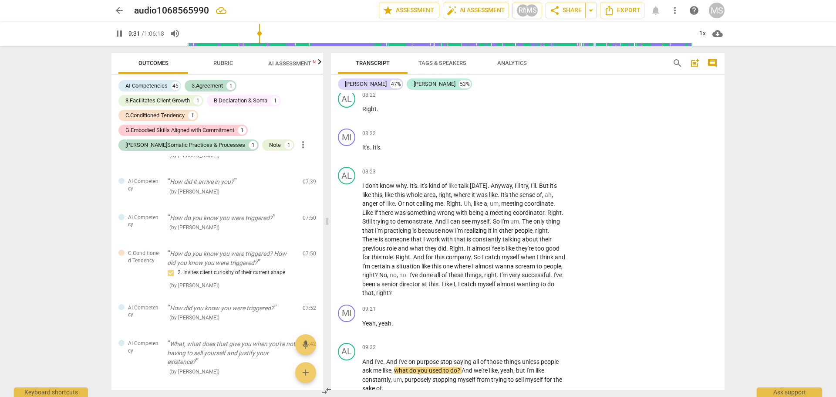
drag, startPoint x: 725, startPoint y: 137, endPoint x: 724, endPoint y: 144, distance: 7.1
click at [724, 144] on div "Transcript Tags & Speakers Analytics search post_add comment [PERSON_NAME] 47% …" at bounding box center [530, 221] width 404 height 351
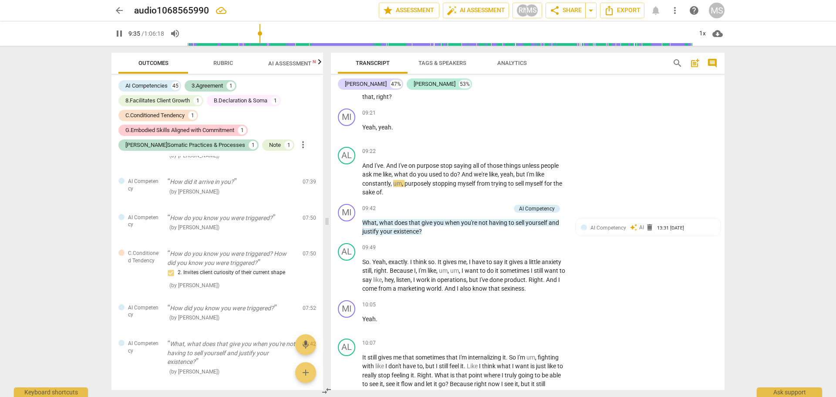
scroll to position [2139, 0]
click at [120, 33] on span "pause" at bounding box center [119, 33] width 10 height 10
type input "589"
click at [482, 212] on p "Add competency" at bounding box center [489, 208] width 41 height 8
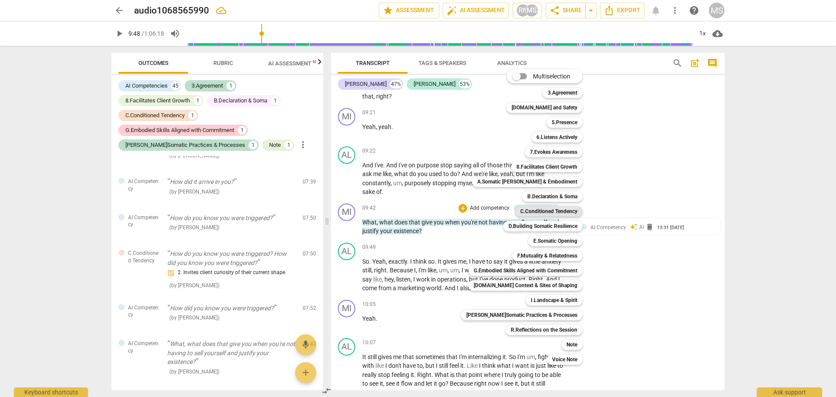
click at [562, 211] on b "C.Conditioned Tendency" at bounding box center [549, 211] width 57 height 10
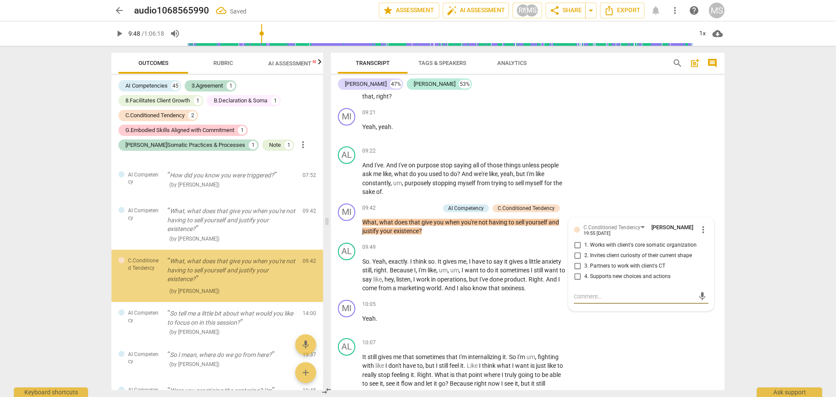
scroll to position [1414, 0]
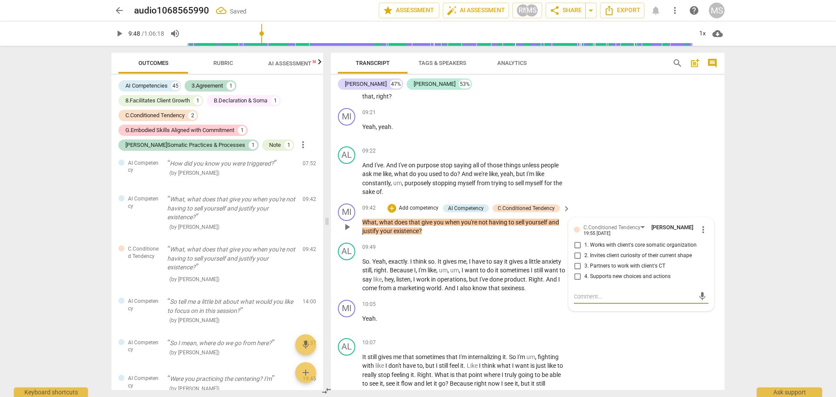
click at [575, 282] on input "4. Supports new choices and actions" at bounding box center [578, 276] width 14 height 10
checkbox input "true"
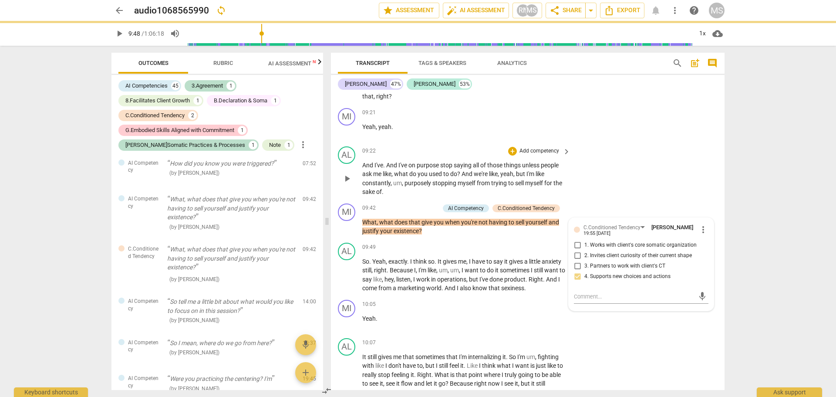
click at [654, 167] on div "AL play_arrow pause 09:22 + Add competency keyboard_arrow_right And I've . And …" at bounding box center [528, 171] width 394 height 57
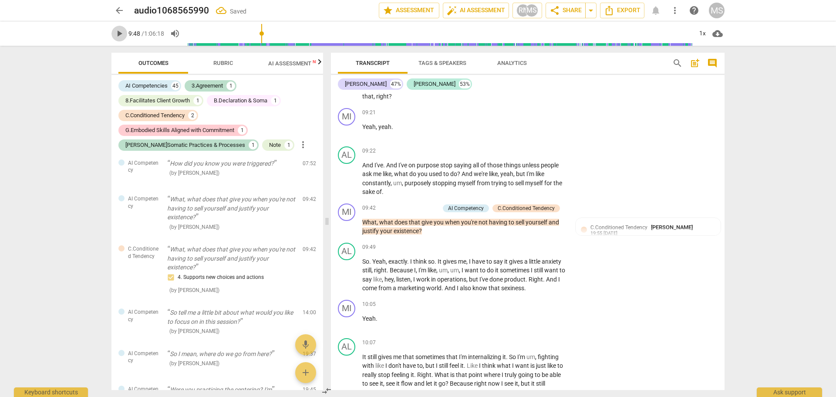
click at [119, 32] on span "play_arrow" at bounding box center [119, 33] width 10 height 10
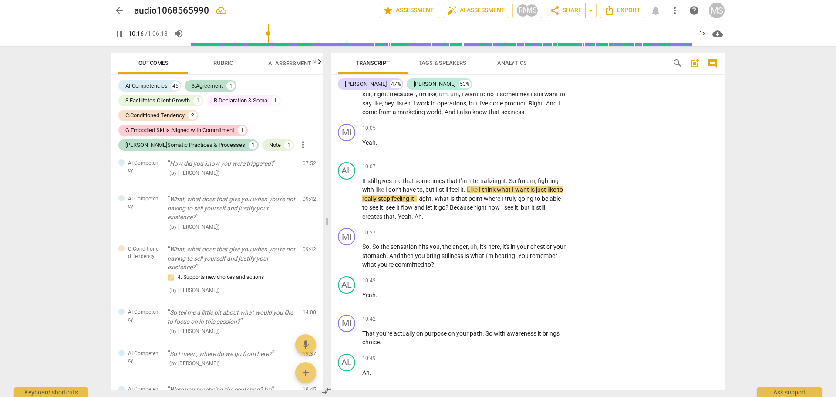
scroll to position [2315, 0]
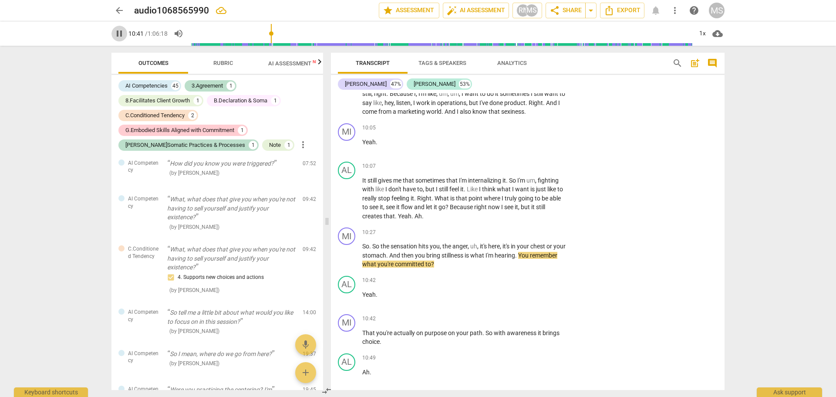
click at [119, 32] on span "pause" at bounding box center [119, 33] width 10 height 10
type input "642"
click at [524, 237] on p "Add competency" at bounding box center [539, 233] width 41 height 8
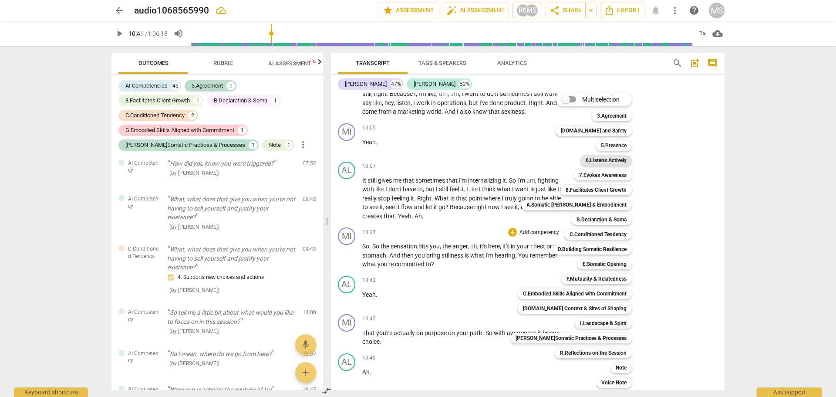
click at [595, 159] on b "6.Listens Actively" at bounding box center [606, 160] width 41 height 10
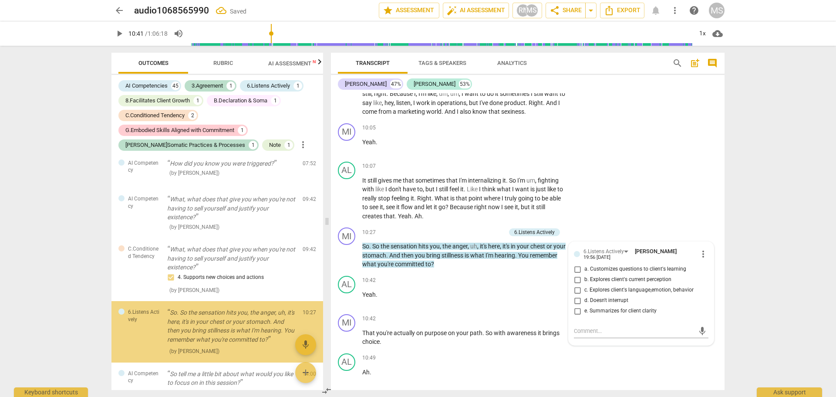
scroll to position [1486, 0]
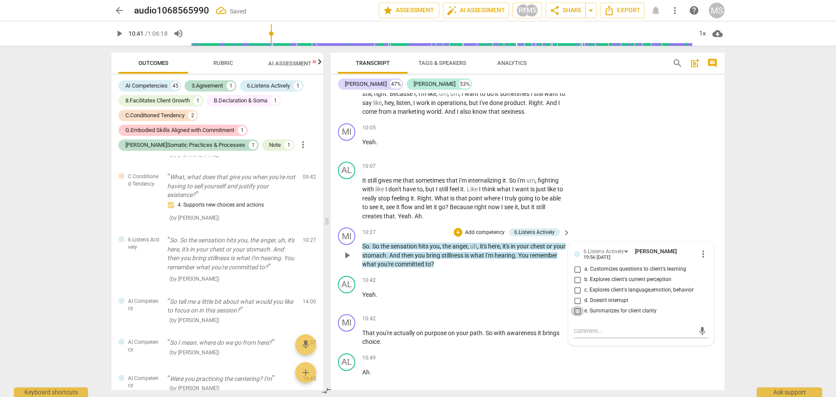
click at [578, 316] on input "e. Summarizes for client clarity" at bounding box center [578, 311] width 14 height 10
checkbox input "true"
click at [552, 307] on div "10:42 + Add competency keyboard_arrow_right Yeah ." at bounding box center [466, 291] width 209 height 31
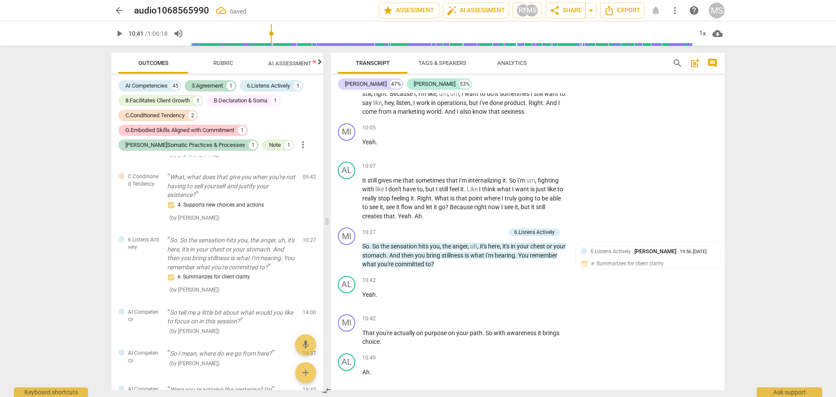
click at [122, 34] on span "play_arrow" at bounding box center [119, 33] width 10 height 10
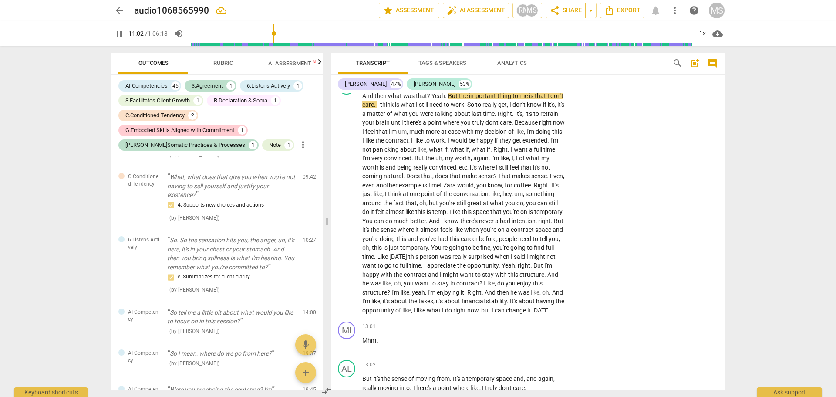
scroll to position [2629, 0]
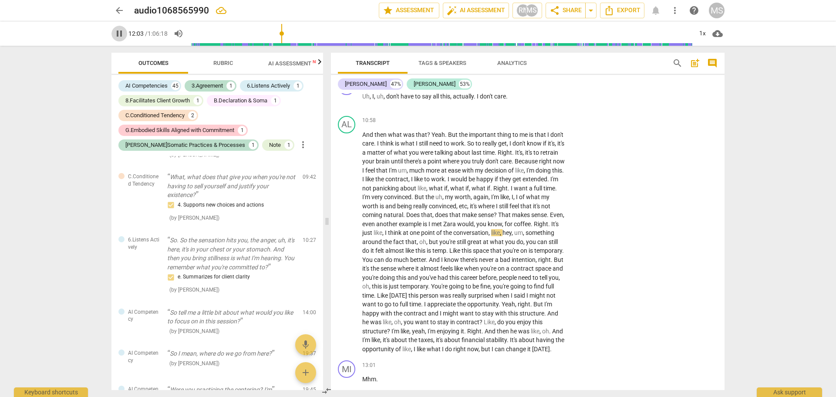
click at [116, 34] on span "pause" at bounding box center [119, 33] width 10 height 10
click at [121, 33] on span "play_arrow" at bounding box center [119, 33] width 10 height 10
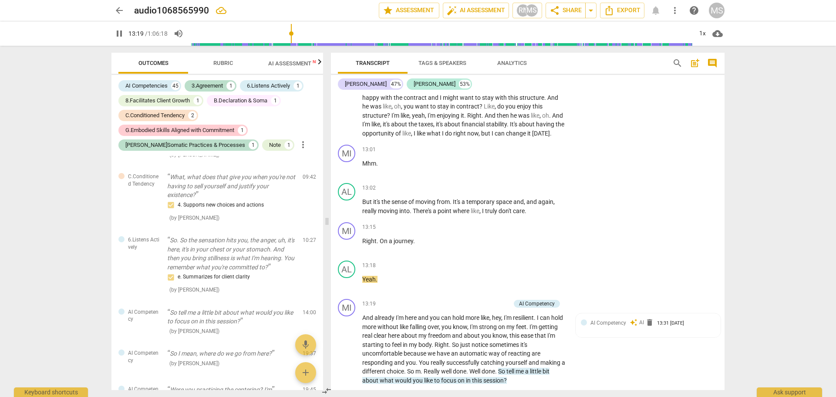
scroll to position [2904, 0]
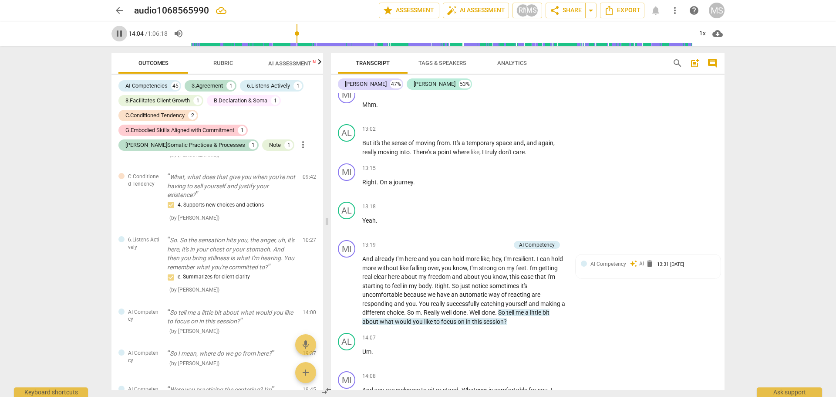
click at [116, 31] on span "pause" at bounding box center [119, 33] width 10 height 10
type input "844"
drag, startPoint x: 505, startPoint y: 330, endPoint x: 509, endPoint y: 339, distance: 9.4
click at [509, 326] on p "And already I'm here and you can hold more like , hey , I'm resilient . I can h…" at bounding box center [464, 289] width 204 height 71
click at [527, 329] on icon "button" at bounding box center [527, 327] width 5 height 6
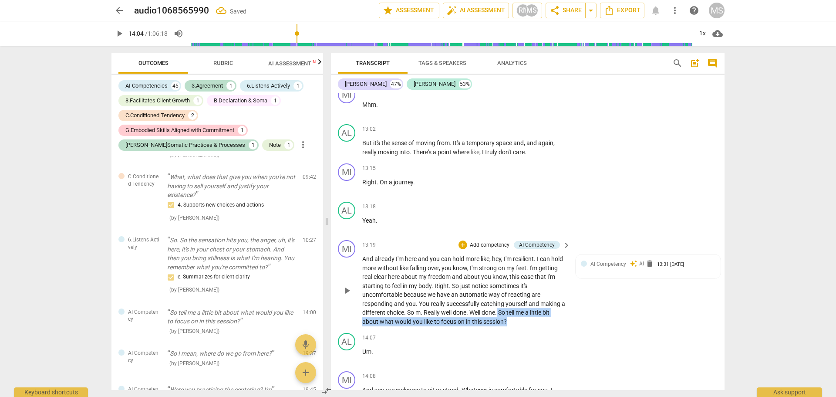
drag, startPoint x: 505, startPoint y: 329, endPoint x: 514, endPoint y: 343, distance: 16.1
click at [514, 326] on p "And already I'm here and you can hold more like , hey , I'm resilient . I can h…" at bounding box center [464, 289] width 204 height 71
click at [537, 328] on span "keyboard_arrow_down" at bounding box center [536, 328] width 10 height 10
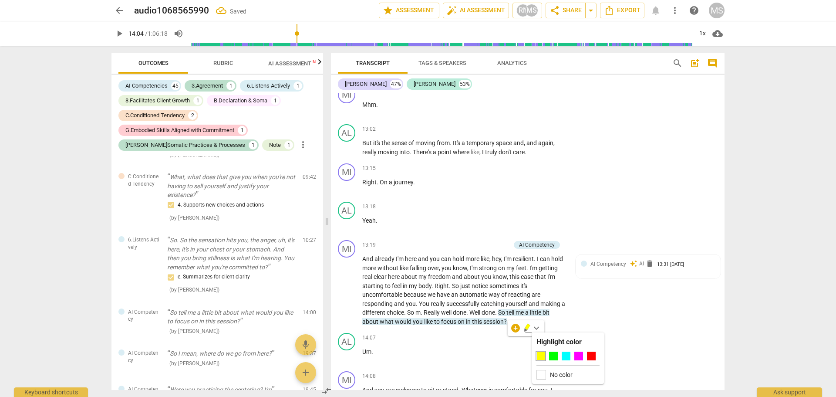
click at [542, 354] on div at bounding box center [541, 356] width 9 height 9
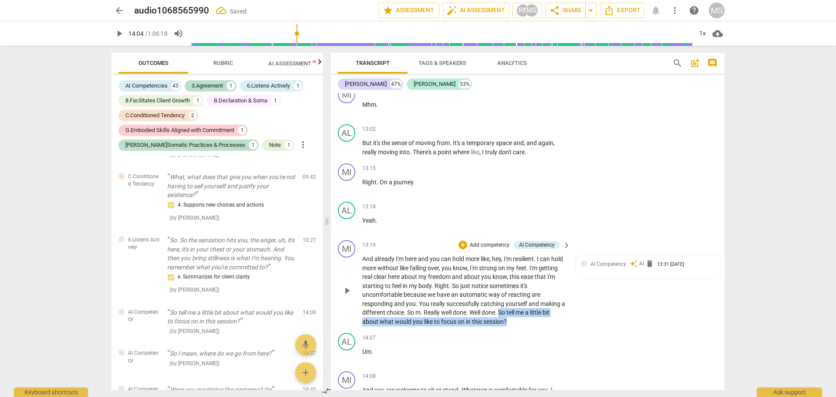
drag, startPoint x: 506, startPoint y: 330, endPoint x: 515, endPoint y: 340, distance: 13.9
click at [515, 326] on p "And already I'm here and you can hold more like , hey , I'm resilient . I can h…" at bounding box center [464, 289] width 204 height 71
click at [528, 325] on icon "button" at bounding box center [527, 327] width 5 height 6
click at [483, 249] on p "Add competency" at bounding box center [489, 245] width 41 height 8
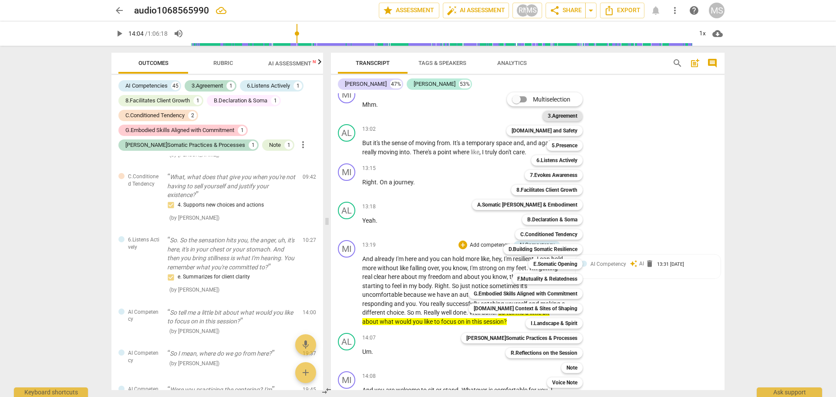
click at [548, 116] on b "3.Agreement" at bounding box center [563, 116] width 30 height 10
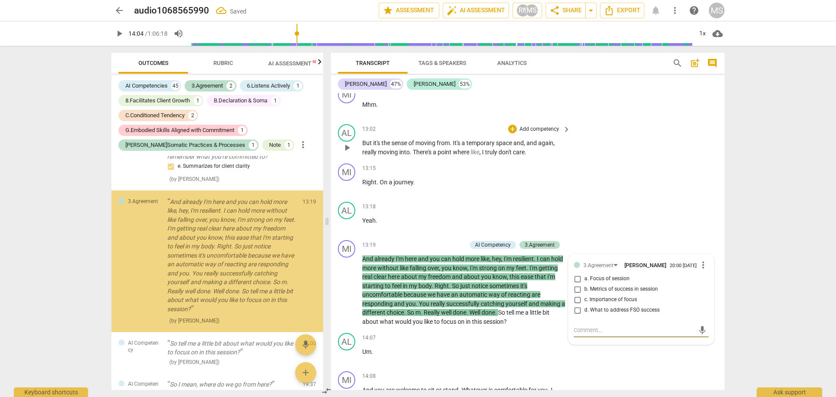
scroll to position [1603, 0]
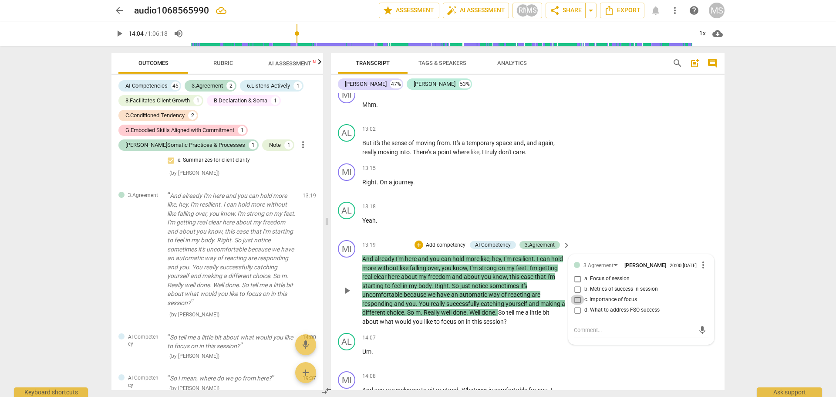
click at [577, 305] on input "c. Importance of focus" at bounding box center [578, 299] width 14 height 10
checkbox input "true"
click at [582, 334] on textarea at bounding box center [634, 330] width 121 height 8
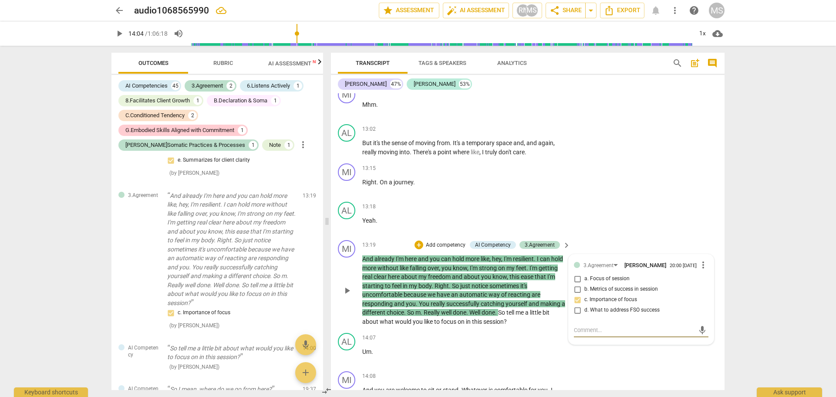
type textarea "I"
type textarea "I r"
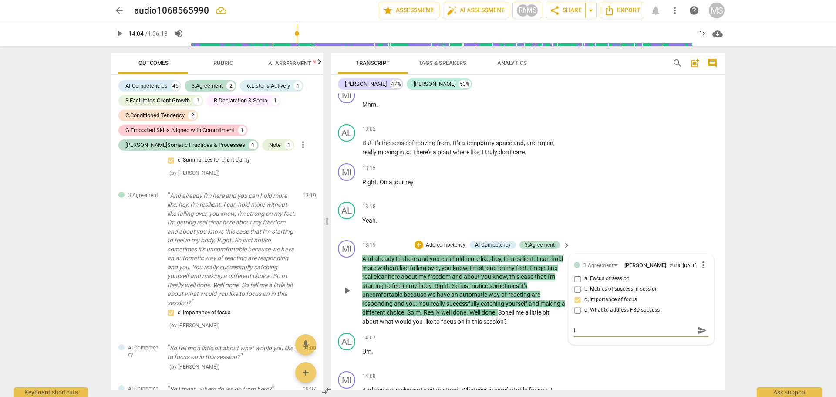
type textarea "I r"
type textarea "I re"
type textarea "I rec"
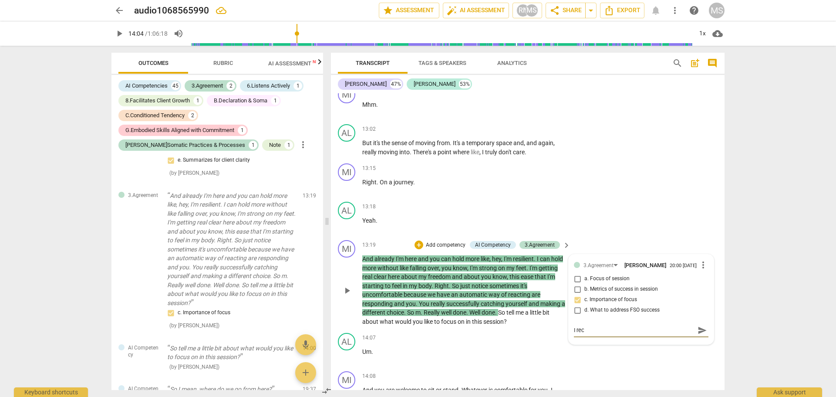
type textarea "I reco"
type textarea "I recog"
type textarea "I recogn"
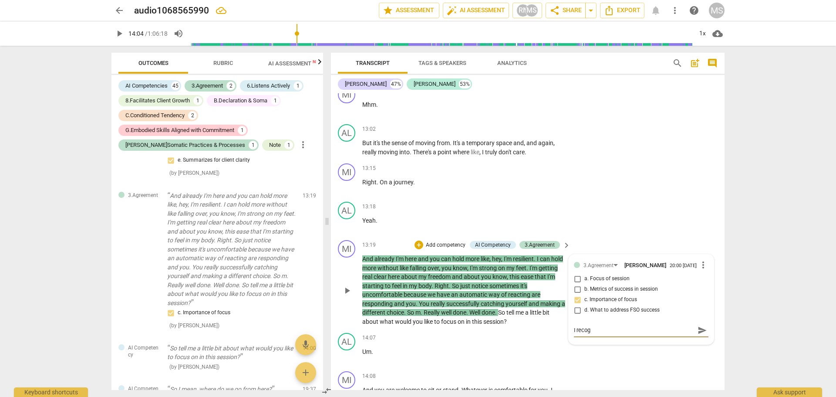
type textarea "I recogn"
type textarea "I recogni"
type textarea "I recogniz"
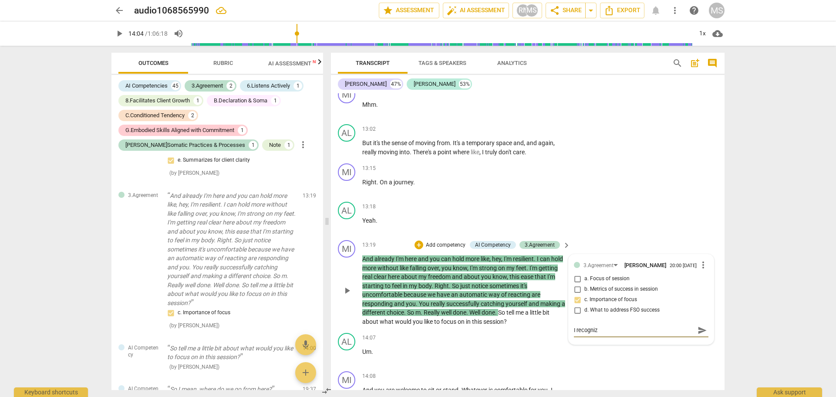
type textarea "I recognize"
type textarea "I recognize t"
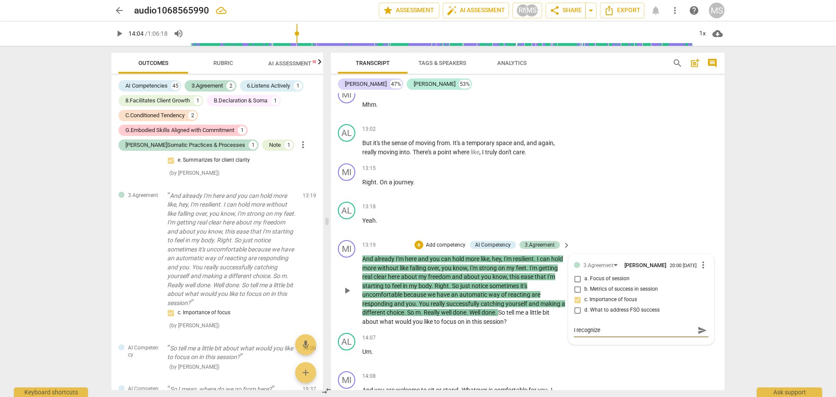
type textarea "I recognize t"
type textarea "I recognize th"
type textarea "I recognize tha"
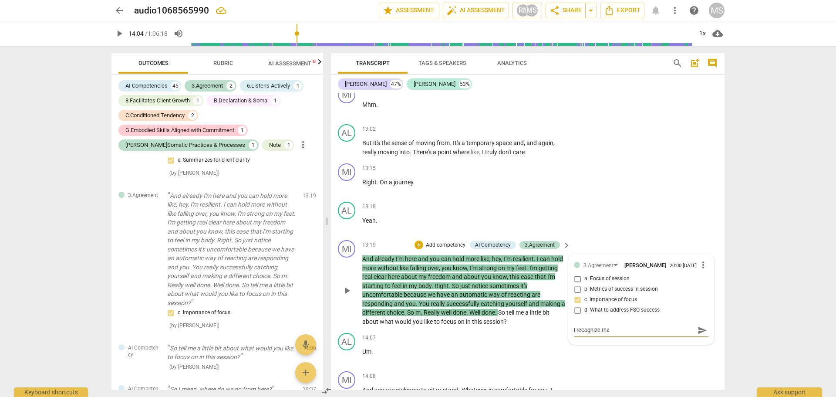
type textarea "I recognize that"
type textarea "I recognize that I"
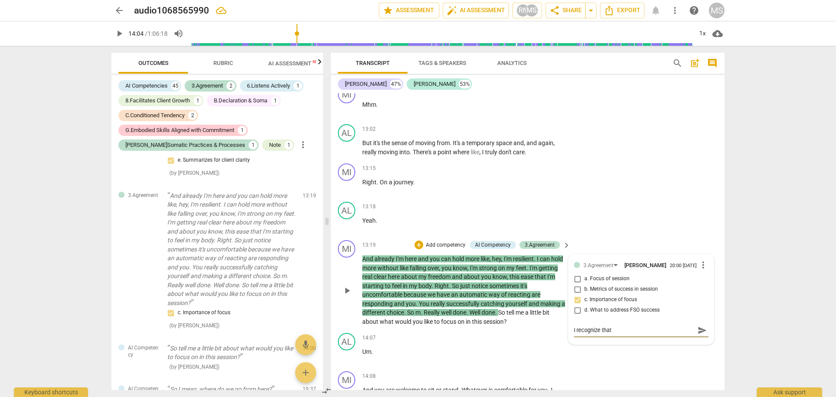
type textarea "I recognize that I"
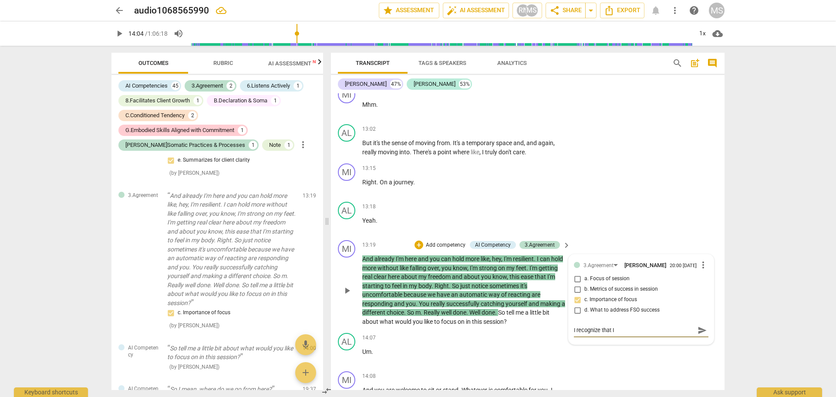
type textarea "I recognize that"
type textarea "I recognize that w"
type textarea "I recognize that we"
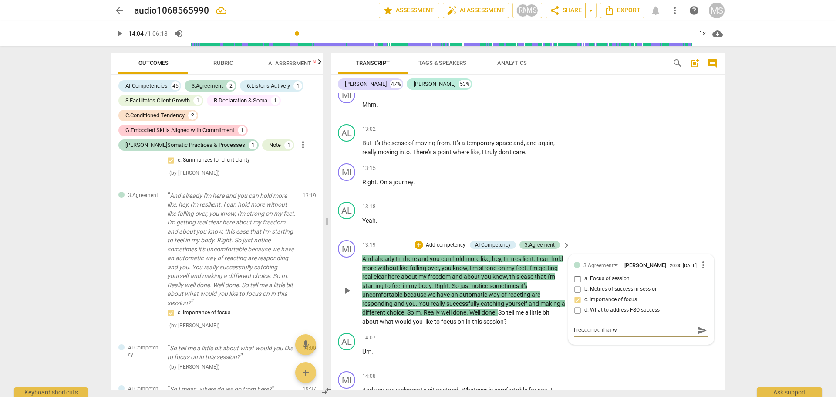
type textarea "I recognize that we"
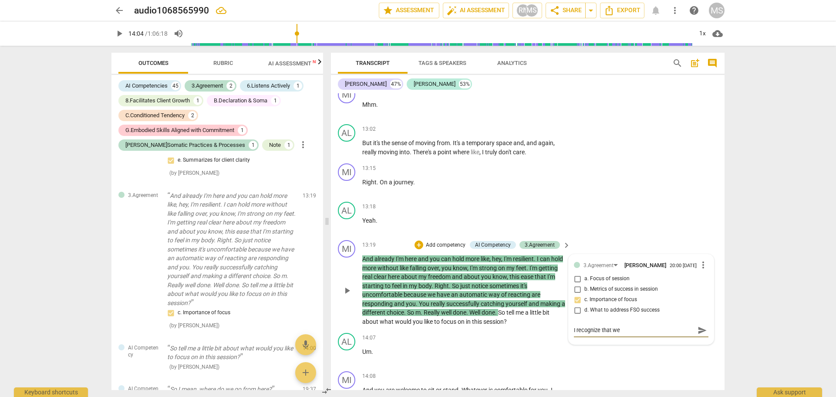
type textarea "I recognize that w"
type textarea "I recognize that"
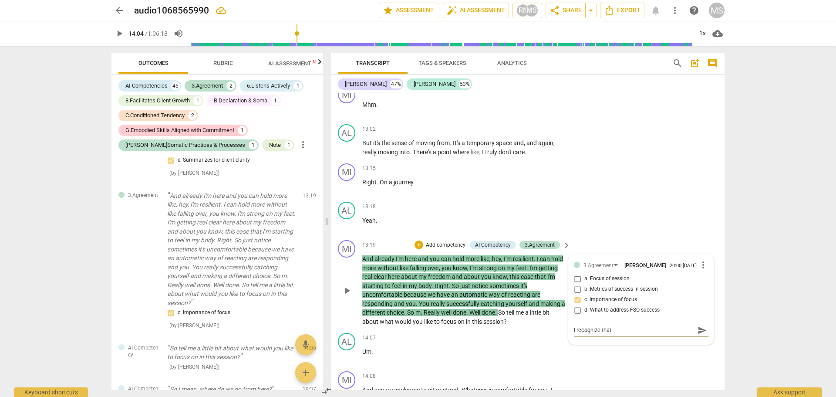
type textarea "I recognize that"
type textarea "I recognize tha"
type textarea "I recognize th"
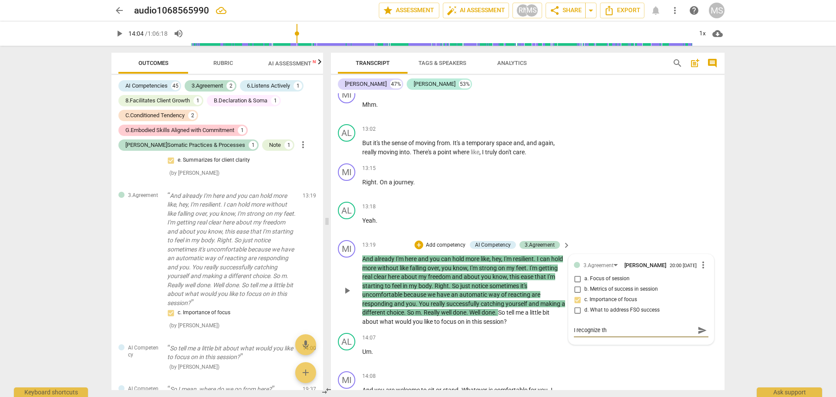
type textarea "I recognize t"
type textarea "I recognize"
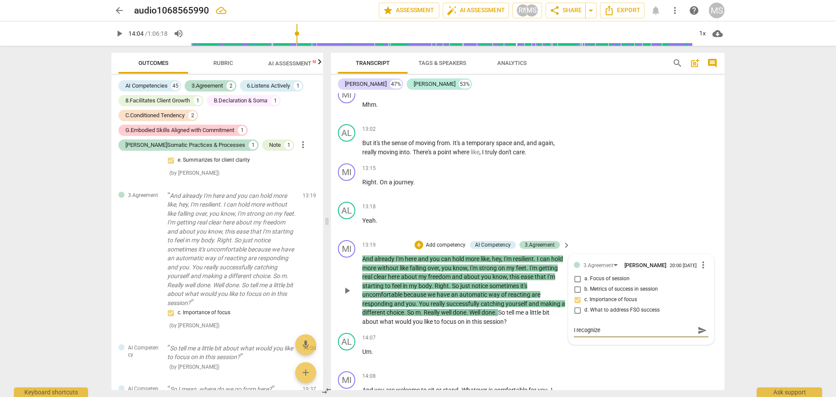
type textarea "I recognize"
type textarea "I recogniz"
type textarea "I recogni"
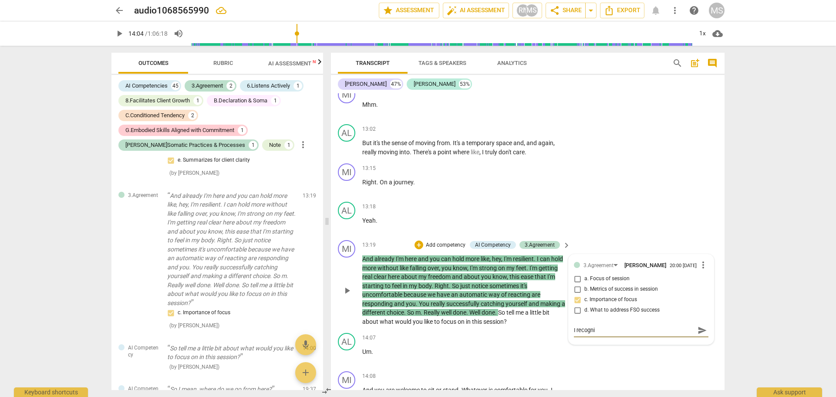
type textarea "I recogn"
type textarea "I recog"
type textarea "I reco"
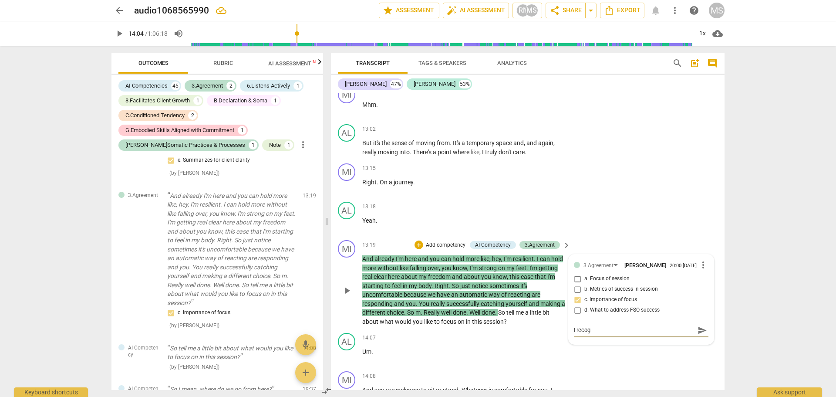
type textarea "I reco"
type textarea "I rec"
type textarea "I re"
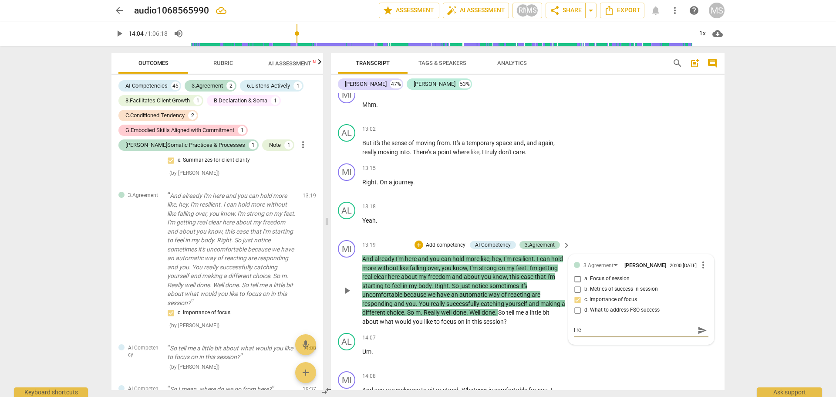
type textarea "I r"
type textarea "I"
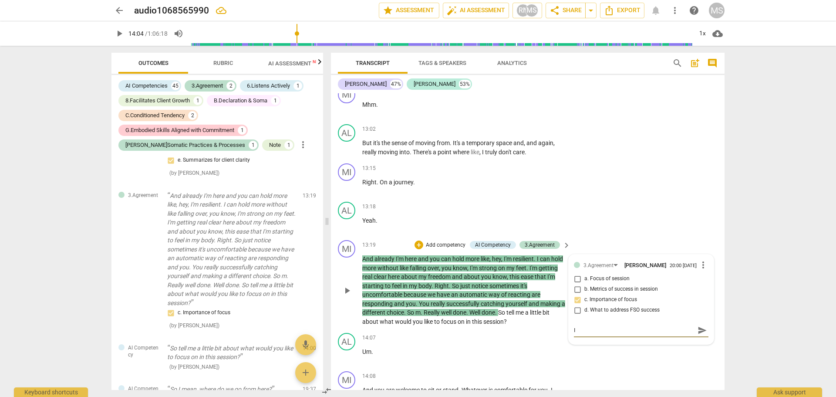
type textarea "I"
type textarea "W"
type textarea "We"
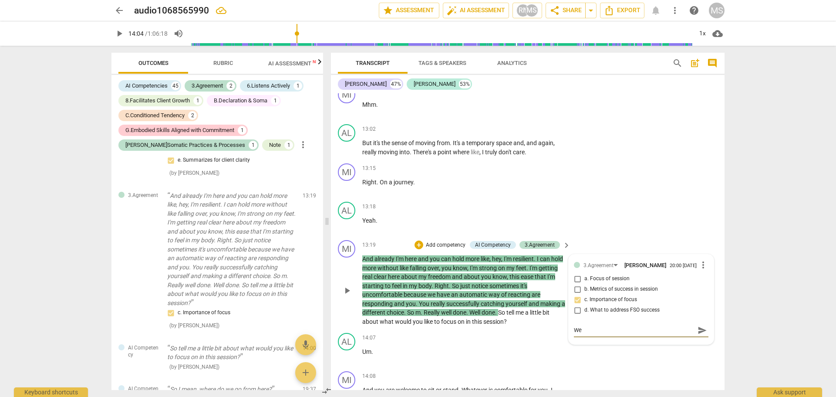
type textarea "We"
type textarea "We s"
type textarea "We sp"
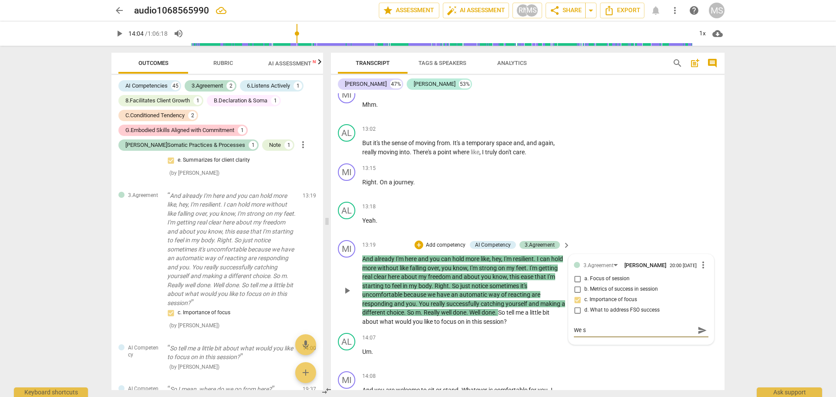
type textarea "We sp"
type textarea "We spe"
type textarea "We spen"
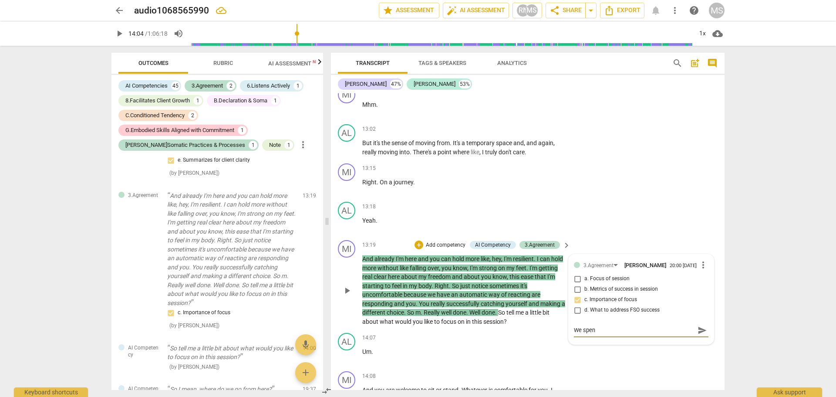
type textarea "We spent"
type textarea "We spent t"
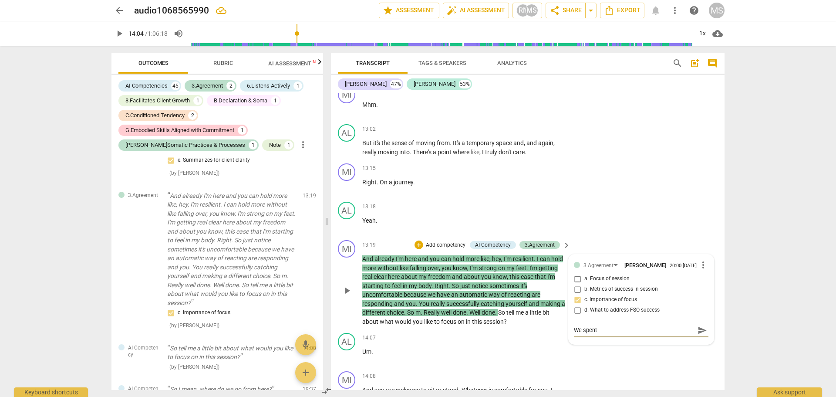
type textarea "We spent t"
type textarea "We spent th"
type textarea "We spent the"
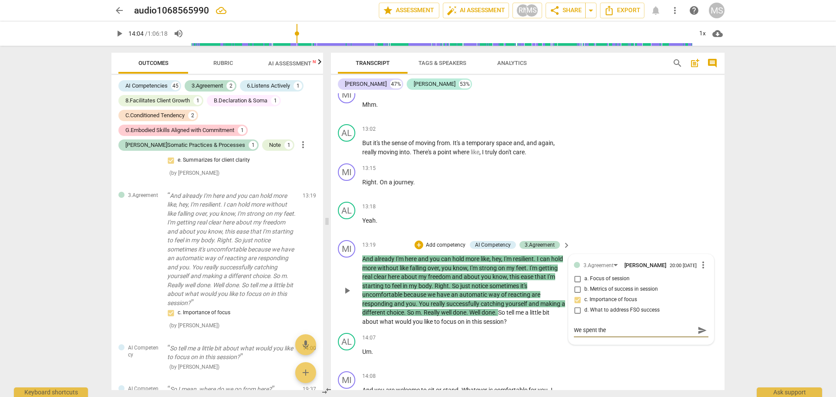
type textarea "We spent the"
type textarea "We spent the f"
type textarea "We spent the fi"
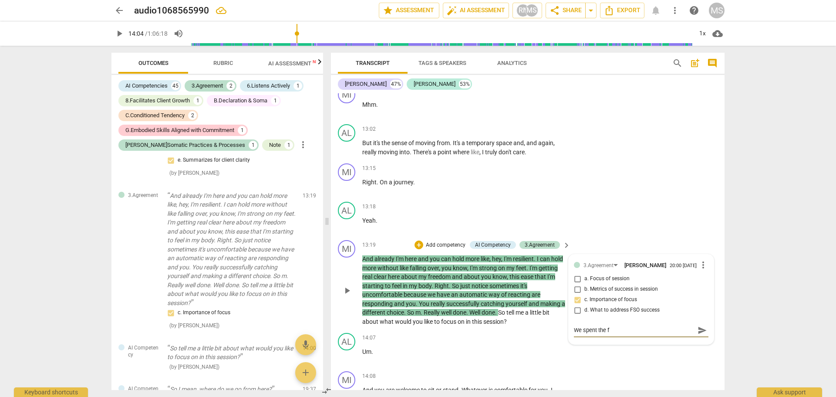
type textarea "We spent the fi"
type textarea "We spent the fir"
type textarea "We spent the firs"
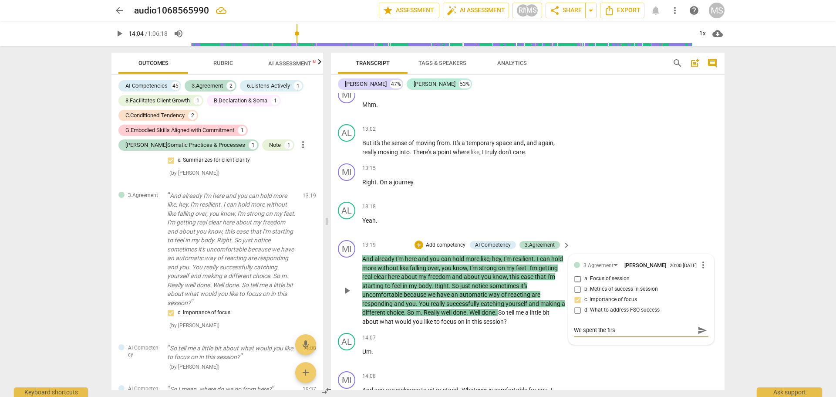
type textarea "We spent the first"
type textarea "We spent the first 1"
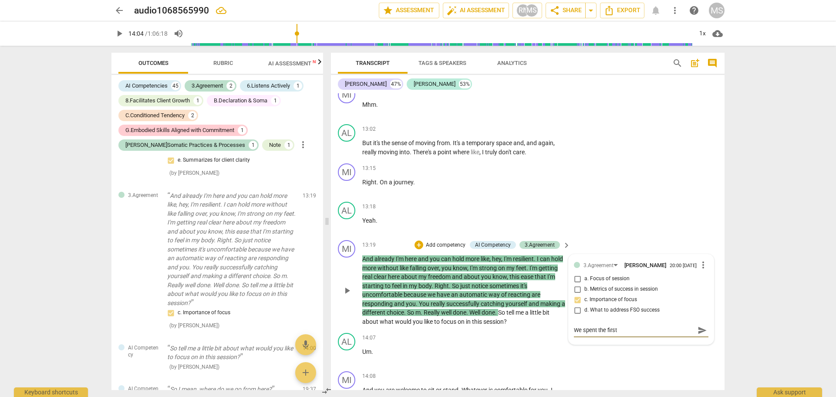
type textarea "We spent the first 1"
type textarea "We spent the first 13"
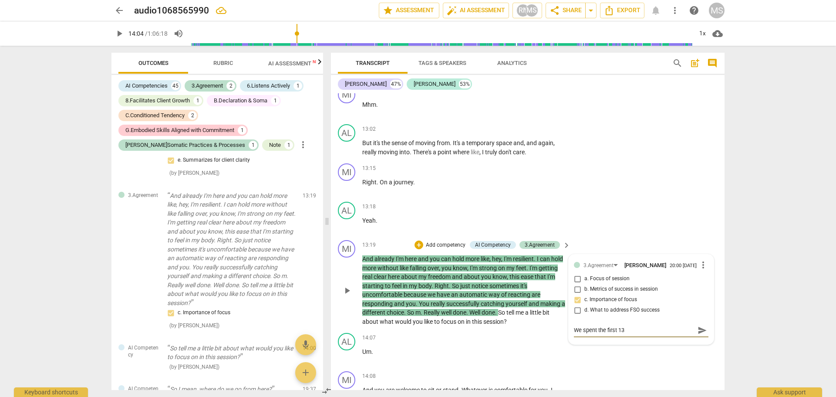
type textarea "We spent the first 13 m"
type textarea "We spent the first 13 mi"
type textarea "We spent the first 13 min"
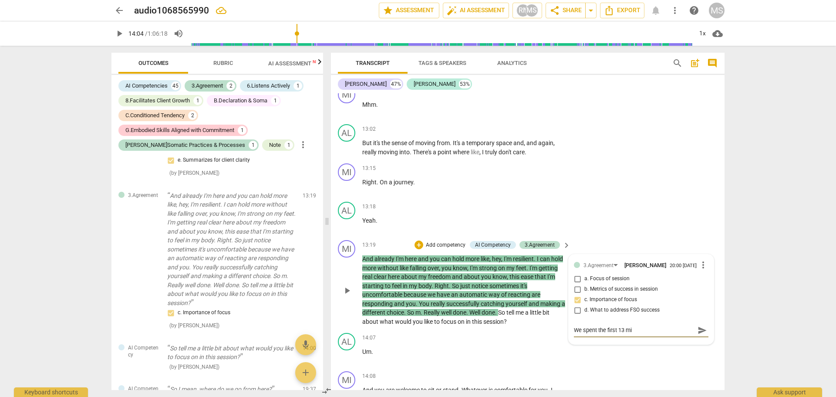
type textarea "We spent the first 13 min"
type textarea "We spent the first 13 mins"
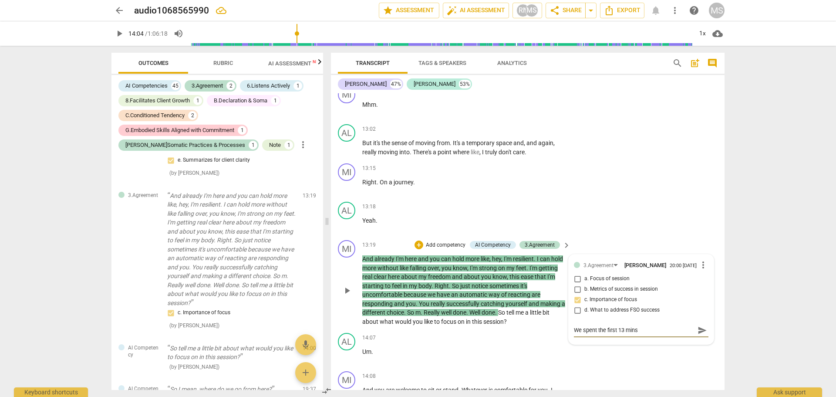
type textarea "We spent the first 13 mins d"
type textarea "We spent the first 13 mins de"
type textarea "We spent the first 13 mins deb"
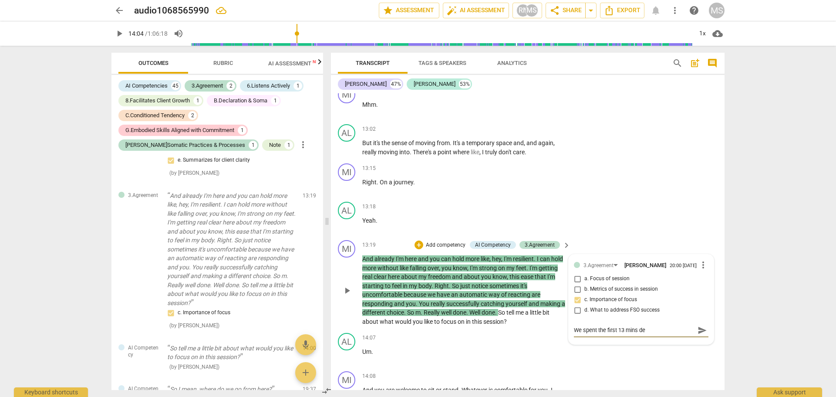
type textarea "We spent the first 13 mins deb"
type textarea "We spent the first 13 mins debr"
type textarea "We spent the first 13 mins debri"
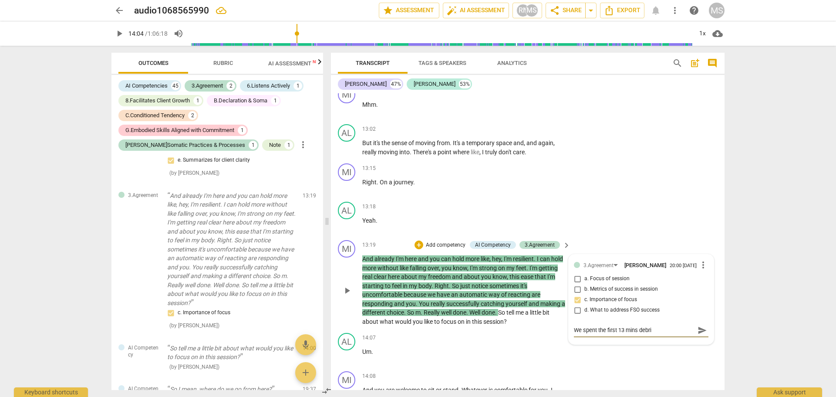
type textarea "We spent the first 13 mins debrie"
type textarea "We spent the first 13 mins debrief"
type textarea "We spent the first 13 mins debriefi"
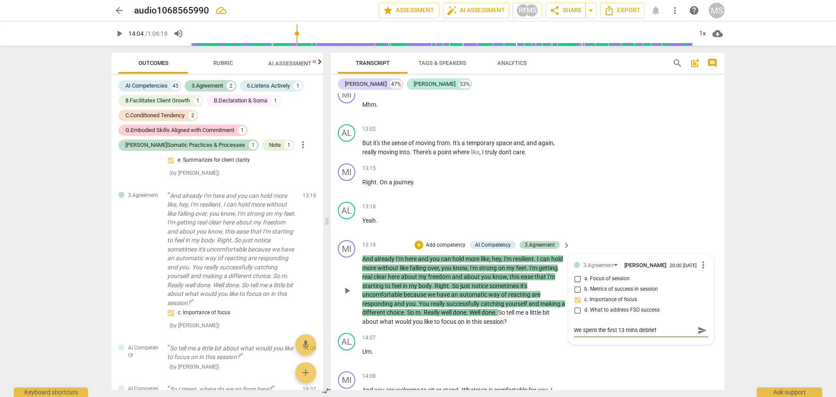
type textarea "We spent the first 13 mins debriefi"
type textarea "We spent the first 13 mins debriefin"
type textarea "We spent the first 13 mins debriefing"
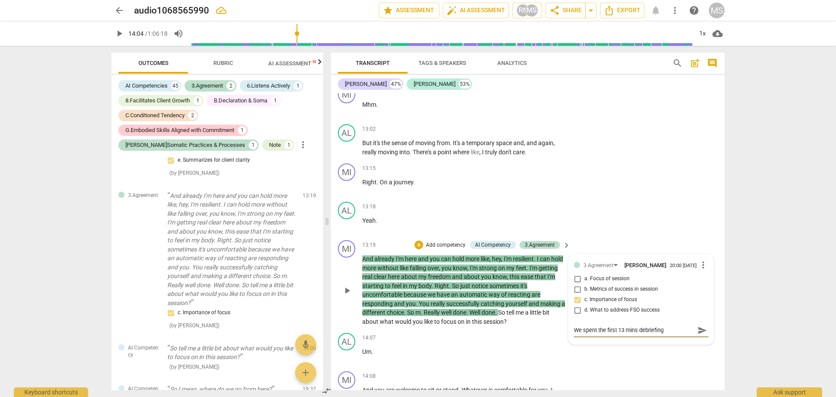
type textarea "We spent the first 13 mins debriefing"
type textarea "We spent the first 13 mins debriefing c"
type textarea "We spent the first 13 mins debriefing cl"
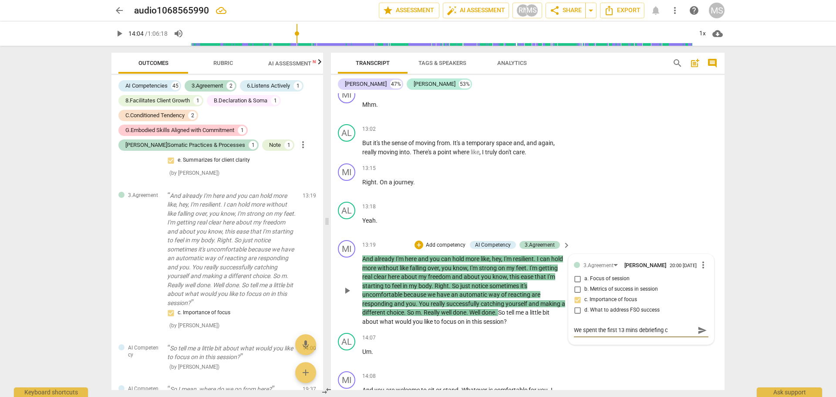
type textarea "We spent the first 13 mins debriefing cl"
type textarea "We spent the first 13 mins debriefing cli"
type textarea "We spent the first 13 mins debriefing clie"
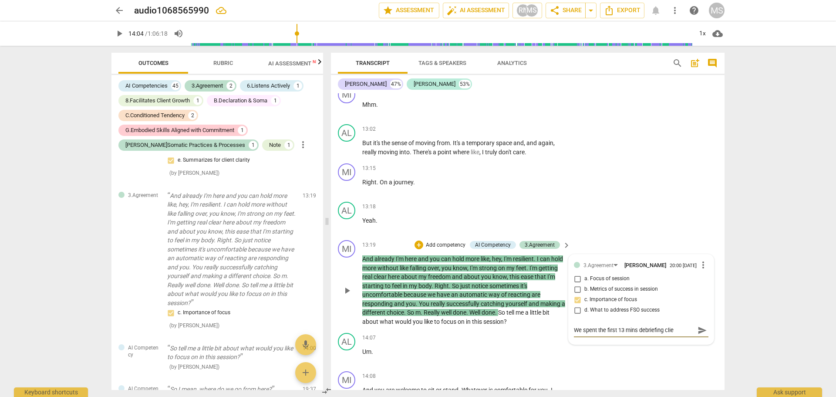
type textarea "We spent the first 13 mins debriefing clien"
type textarea "We spent the first 13 mins debriefing client"
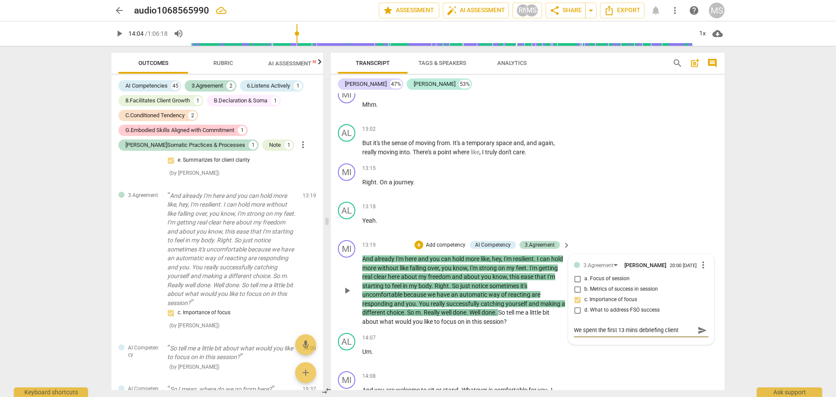
type textarea "We spent the first 13 mins debriefing client"
type textarea "We spent the first 13 mins debriefing client i"
type textarea "We spent the first 13 mins debriefing client in"
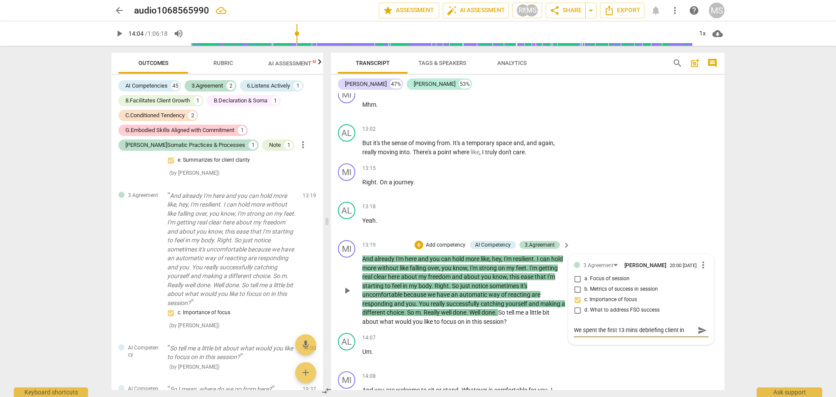
type textarea "We spent the first 13 mins debriefing client ins"
type textarea "We spent the first 13 mins debriefing client insi"
type textarea "We spent the first 13 mins debriefing client insig"
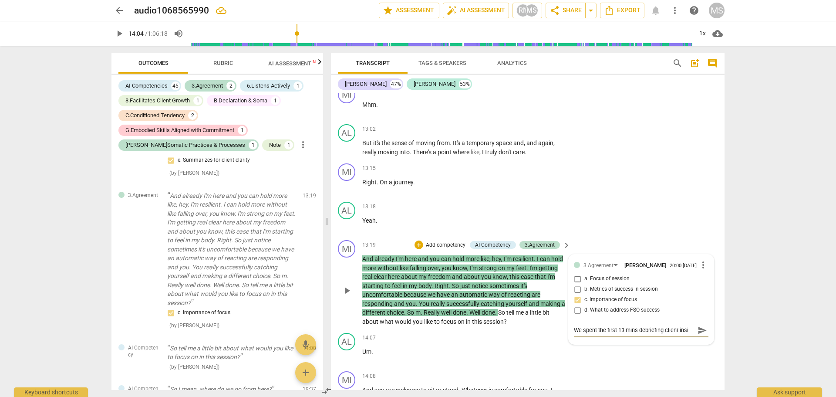
type textarea "We spent the first 13 mins debriefing client insig"
type textarea "We spent the first 13 mins debriefing client insigh"
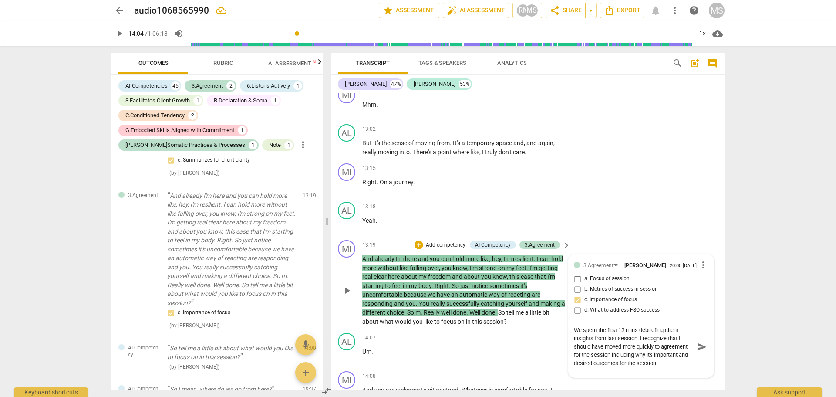
click at [699, 352] on span "send" at bounding box center [703, 347] width 10 height 10
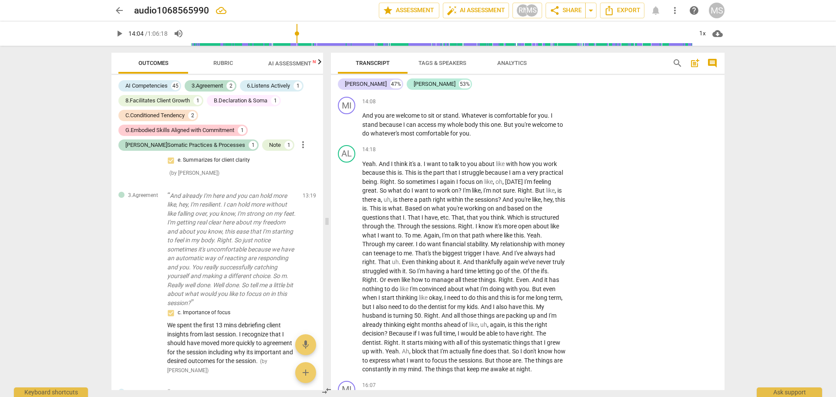
scroll to position [3198, 0]
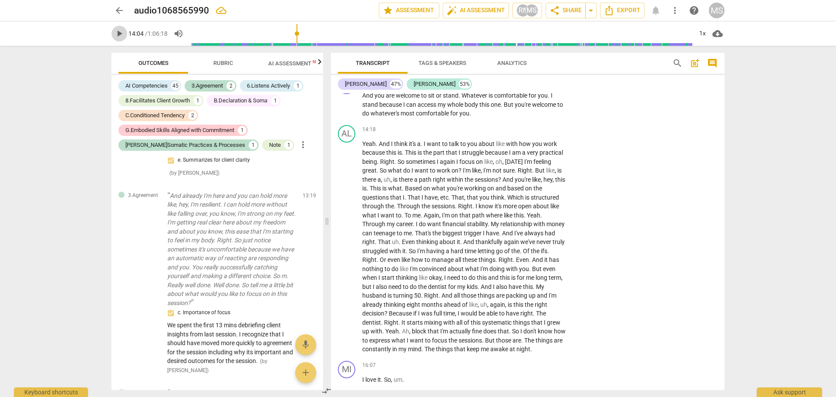
click at [120, 30] on span "play_arrow" at bounding box center [119, 33] width 10 height 10
click at [118, 34] on span "pause" at bounding box center [119, 33] width 10 height 10
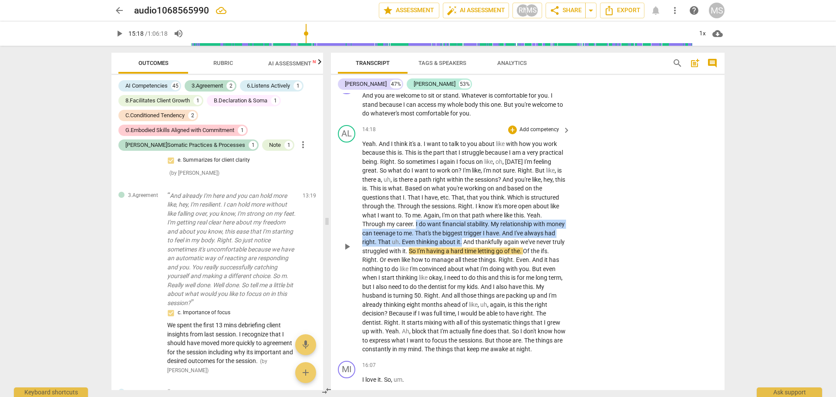
drag, startPoint x: 432, startPoint y: 240, endPoint x: 493, endPoint y: 261, distance: 64.2
click at [493, 261] on p "Yeah . And I think it's a . I want to talk to you about like with how you work …" at bounding box center [464, 246] width 204 height 214
click at [516, 249] on icon "button" at bounding box center [514, 248] width 9 height 10
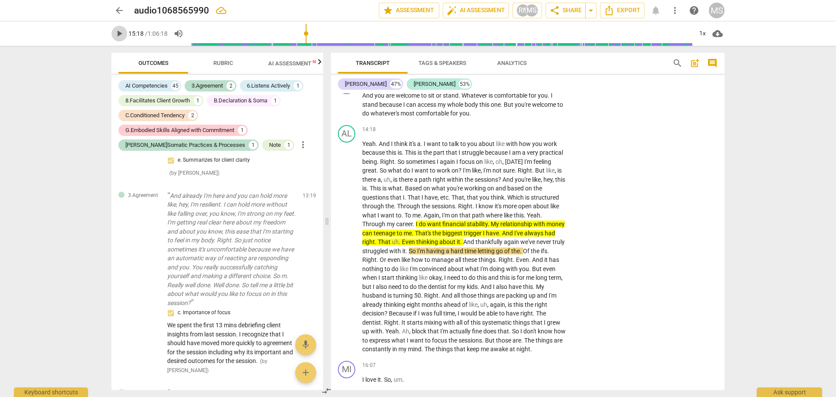
click at [121, 34] on span "play_arrow" at bounding box center [119, 33] width 10 height 10
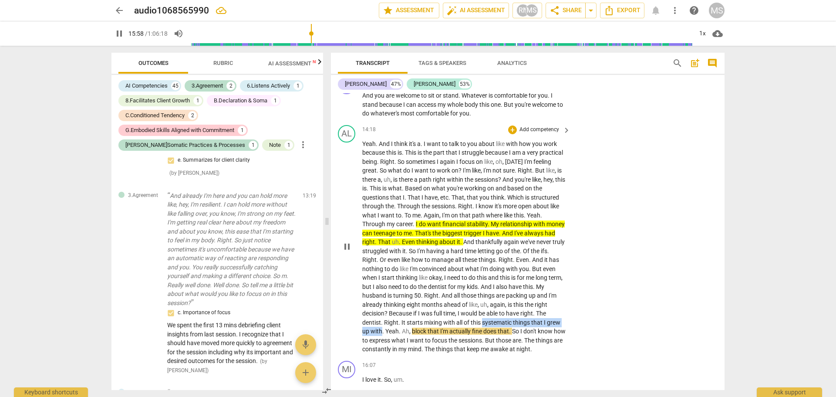
drag, startPoint x: 483, startPoint y: 338, endPoint x: 382, endPoint y: 348, distance: 100.7
click at [382, 348] on p "Yeah . And I think it's a . I want to talk to you about like with how you work …" at bounding box center [464, 246] width 204 height 214
click at [399, 339] on icon "button" at bounding box center [400, 339] width 3 height 3
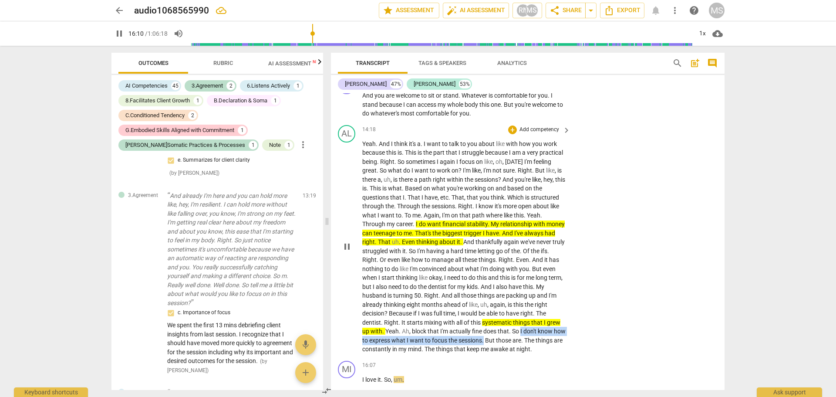
drag, startPoint x: 521, startPoint y: 348, endPoint x: 498, endPoint y: 357, distance: 24.4
click at [498, 354] on p "Yeah . And I think it's a . I want to talk to you about like with how you work …" at bounding box center [464, 246] width 204 height 214
click at [521, 345] on icon "button" at bounding box center [518, 347] width 9 height 10
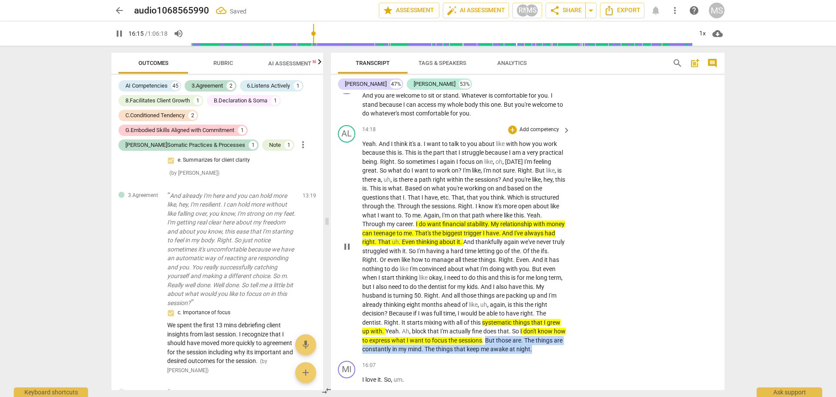
drag, startPoint x: 499, startPoint y: 358, endPoint x: 567, endPoint y: 366, distance: 68.4
click at [567, 354] on div "Yeah . And I think it's a . I want to talk to you about like with how you work …" at bounding box center [466, 246] width 209 height 214
click at [578, 352] on icon "button" at bounding box center [581, 355] width 9 height 10
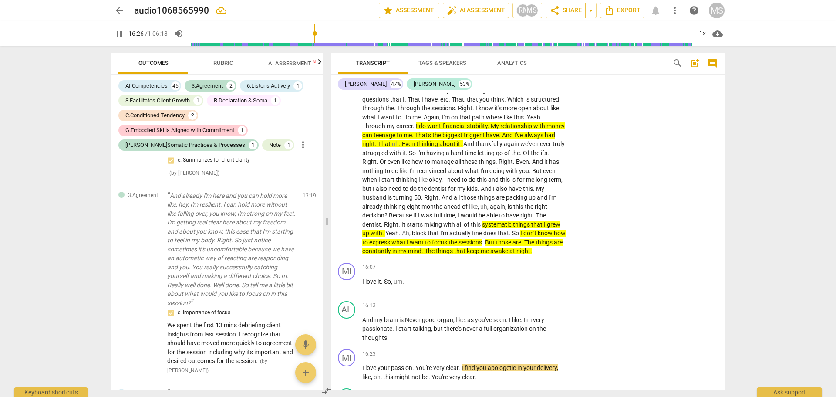
scroll to position [3316, 0]
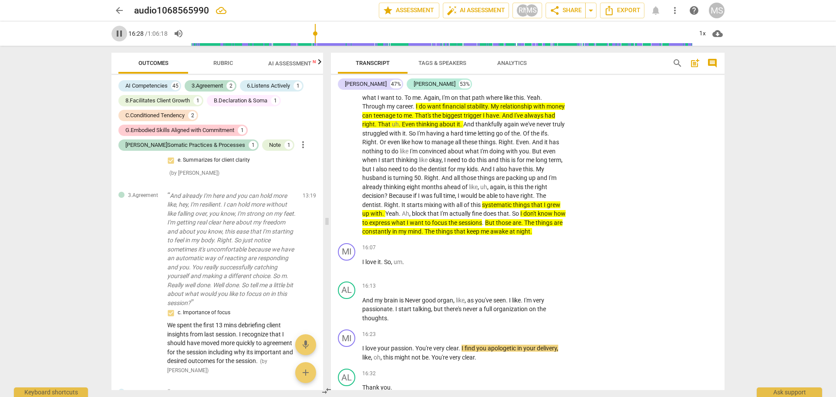
click at [117, 33] on span "pause" at bounding box center [119, 33] width 10 height 10
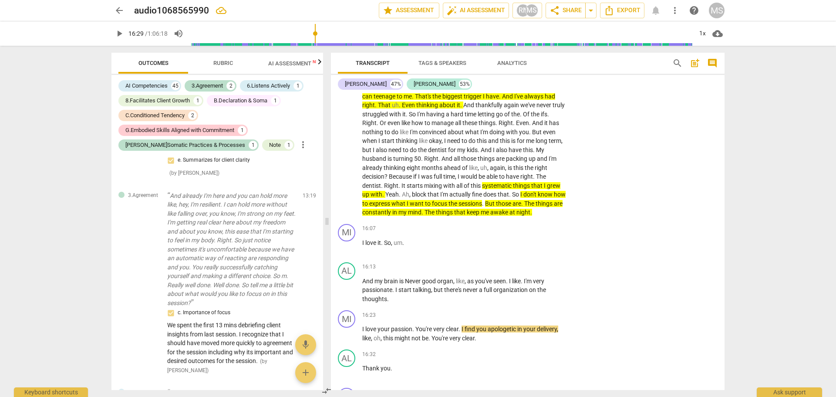
scroll to position [3355, 0]
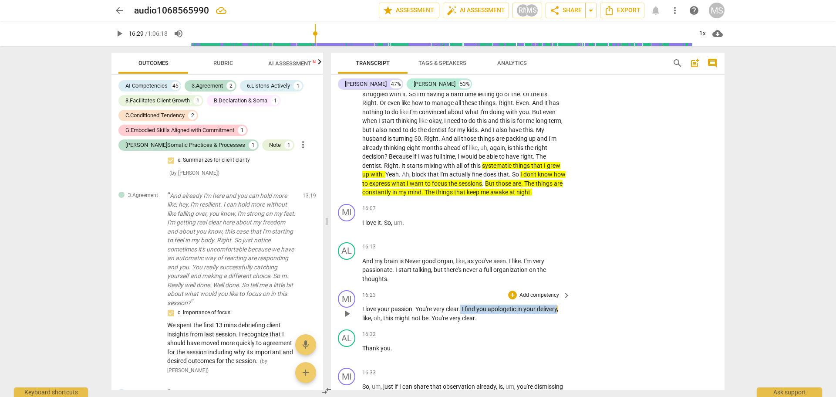
drag, startPoint x: 461, startPoint y: 325, endPoint x: 558, endPoint y: 325, distance: 97.6
click at [558, 322] on p "I love your passion . You're very clear . I find you apologetic in your deliver…" at bounding box center [464, 314] width 204 height 18
click at [577, 312] on icon "button" at bounding box center [579, 315] width 9 height 10
click at [526, 299] on p "Add competency" at bounding box center [539, 295] width 41 height 8
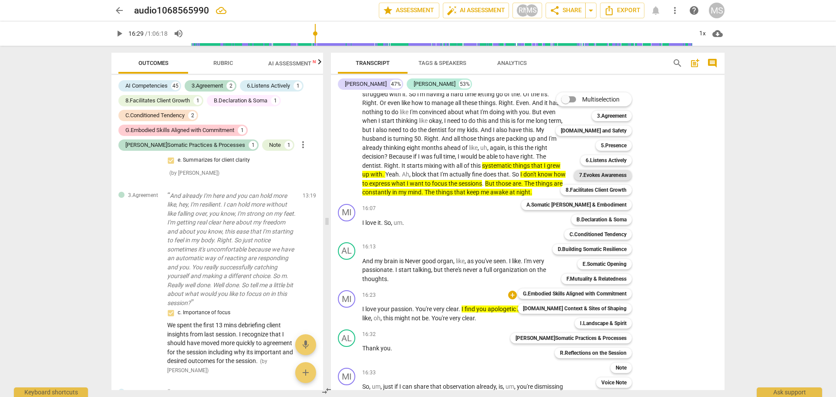
click at [587, 174] on b "7.Evokes Awareness" at bounding box center [602, 175] width 47 height 10
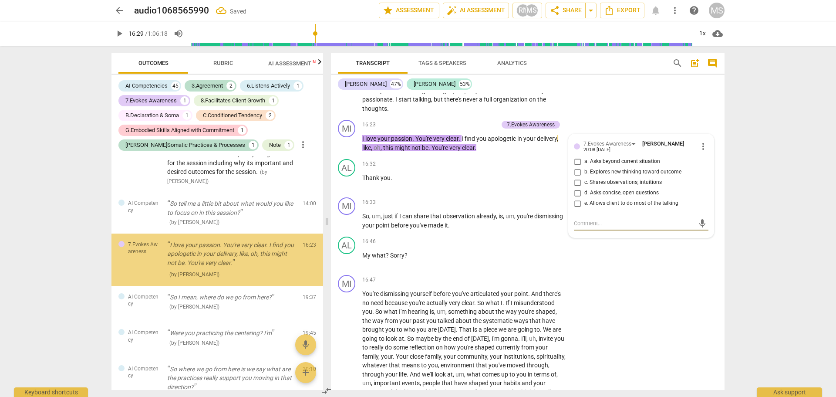
scroll to position [1797, 0]
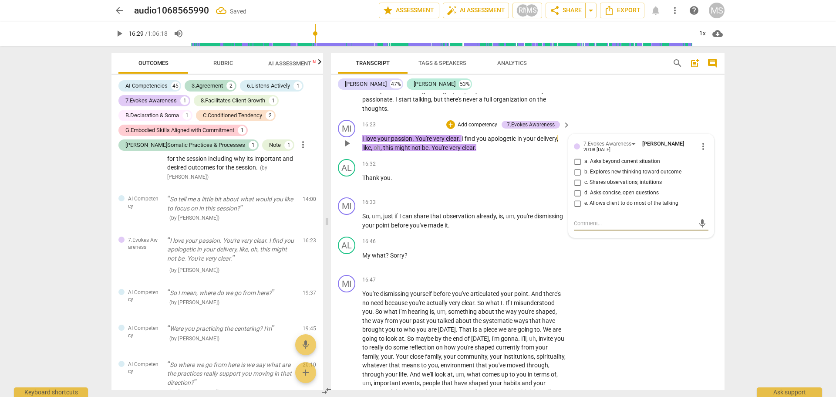
click at [575, 188] on input "c. Shares observations, intuitions" at bounding box center [578, 182] width 14 height 10
click at [660, 271] on div "AL play_arrow pause 16:46 + Add competency keyboard_arrow_right My what ? Sorry…" at bounding box center [528, 252] width 394 height 38
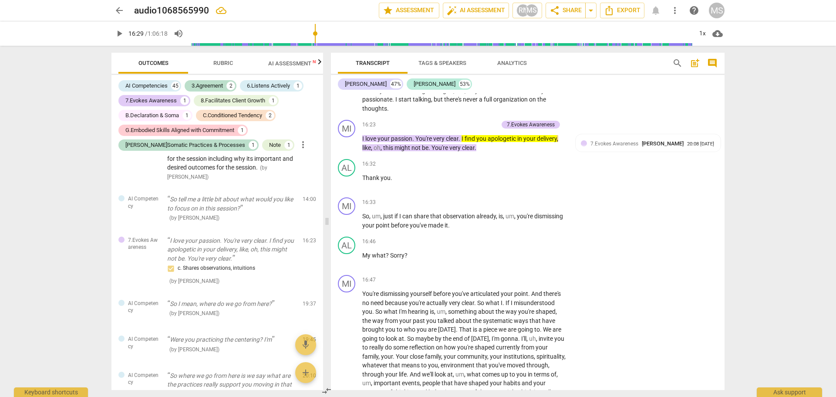
click at [119, 30] on span "play_arrow" at bounding box center [119, 33] width 10 height 10
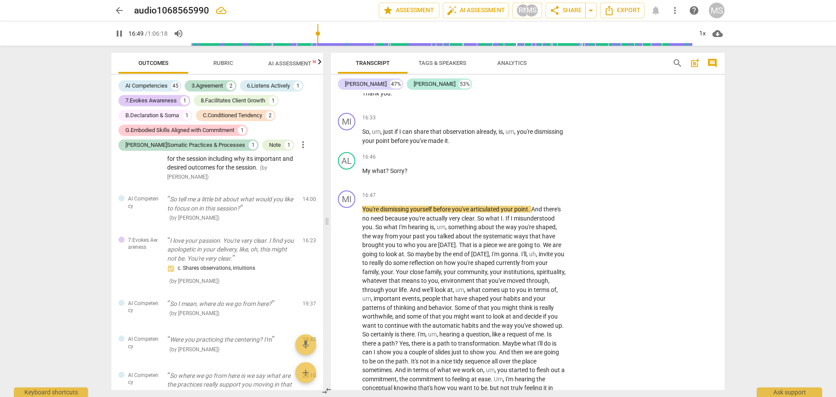
scroll to position [3610, 0]
click at [123, 33] on span "pause" at bounding box center [119, 33] width 10 height 10
click at [118, 30] on span "play_arrow" at bounding box center [119, 33] width 10 height 10
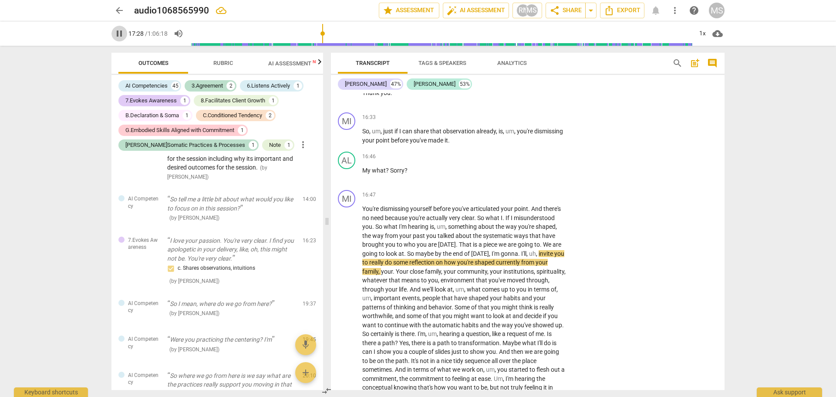
click at [118, 30] on span "pause" at bounding box center [119, 33] width 10 height 10
click at [547, 257] on span "invite" at bounding box center [547, 253] width 16 height 7
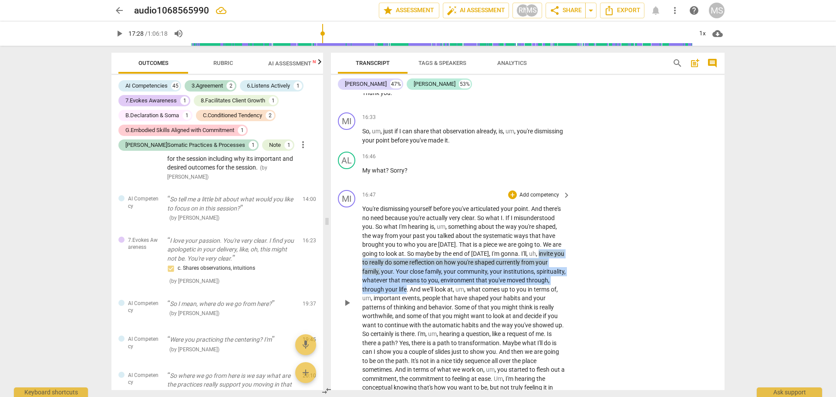
drag, startPoint x: 538, startPoint y: 269, endPoint x: 431, endPoint y: 308, distance: 114.0
click at [431, 308] on p "You're dismissing yourself before you've articulated your point . And there's n…" at bounding box center [464, 302] width 204 height 196
click at [452, 295] on icon "button" at bounding box center [450, 296] width 9 height 10
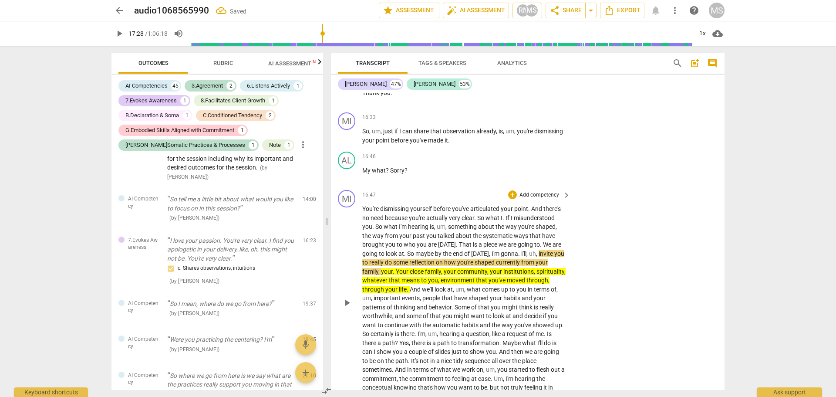
click at [623, 294] on div "MI play_arrow pause 16:47 + Add competency keyboard_arrow_right You're dismissi…" at bounding box center [528, 295] width 394 height 218
drag, startPoint x: 537, startPoint y: 270, endPoint x: 382, endPoint y: 292, distance: 156.7
click at [382, 292] on p "You're dismissing yourself before you've articulated your point . And there's n…" at bounding box center [464, 302] width 204 height 196
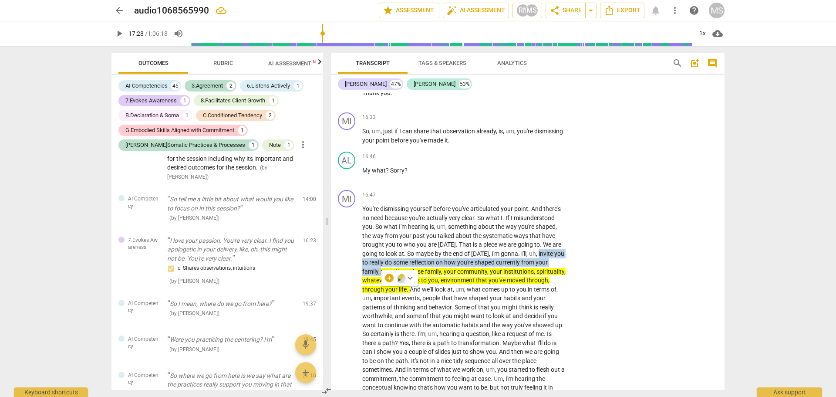
click at [402, 276] on icon "button" at bounding box center [401, 277] width 5 height 6
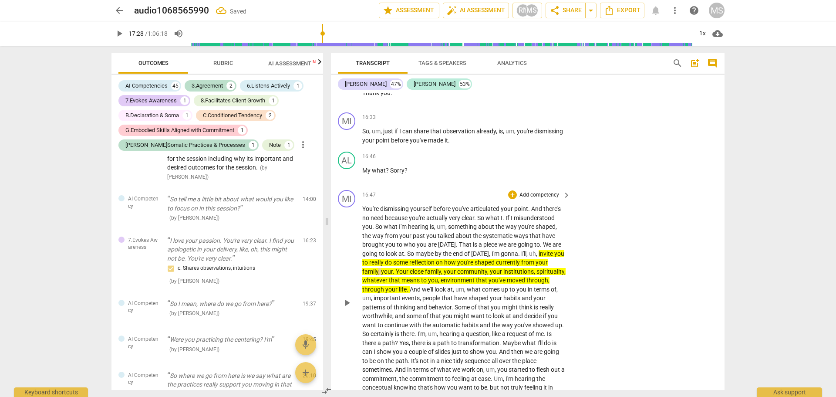
click at [536, 199] on p "Add competency" at bounding box center [539, 195] width 41 height 8
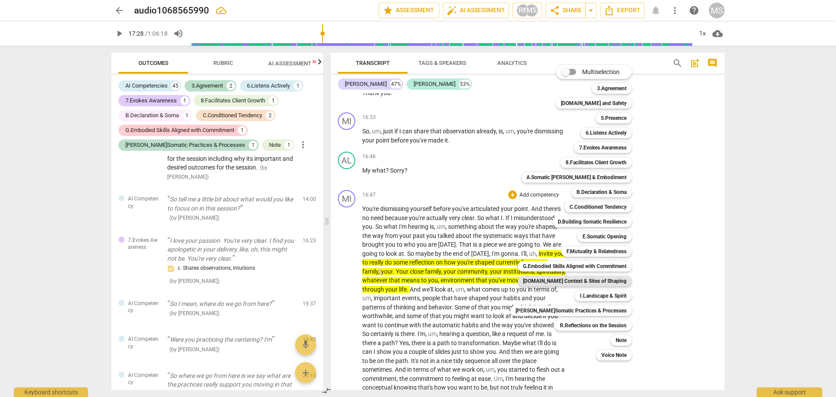
click at [579, 280] on b "[DOMAIN_NAME] Context & Sites of Shaping" at bounding box center [575, 281] width 104 height 10
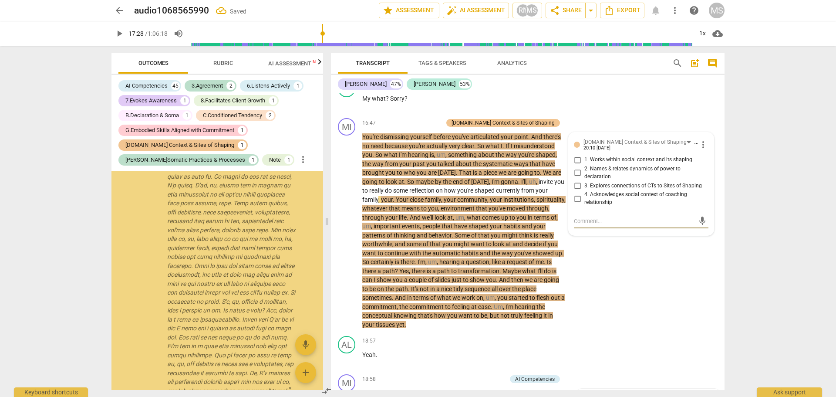
scroll to position [2014, 0]
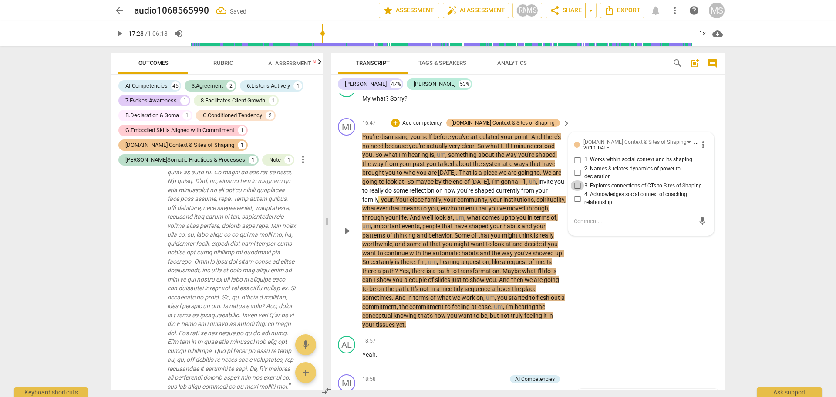
click at [576, 191] on input "3. Explores connections of CTs to Sites of Shaping" at bounding box center [578, 185] width 14 height 10
click at [655, 303] on div "MI play_arrow pause 16:47 + Add competency [DOMAIN_NAME] Context & Sites of Sha…" at bounding box center [528, 224] width 394 height 218
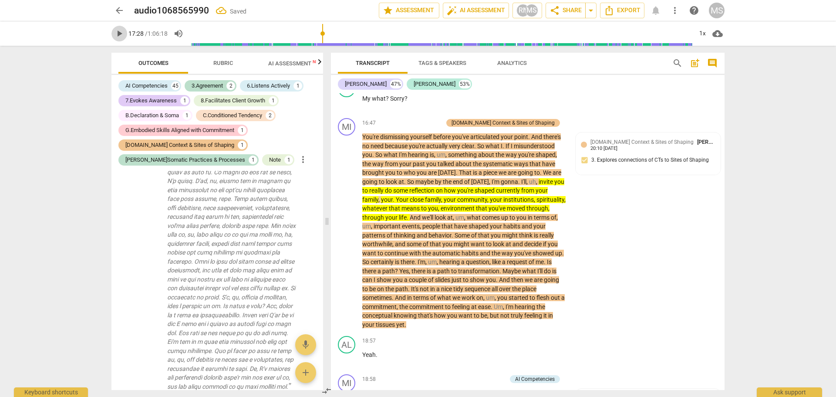
click at [120, 34] on span "play_arrow" at bounding box center [119, 33] width 10 height 10
click at [118, 31] on span "pause" at bounding box center [119, 33] width 10 height 10
